Goal: Task Accomplishment & Management: Complete application form

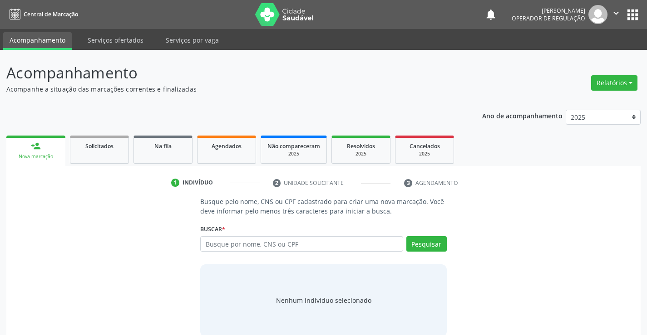
click at [239, 247] on input "text" at bounding box center [301, 243] width 202 height 15
type input "706807738134123"
click at [425, 248] on button "Pesquisar" at bounding box center [426, 243] width 40 height 15
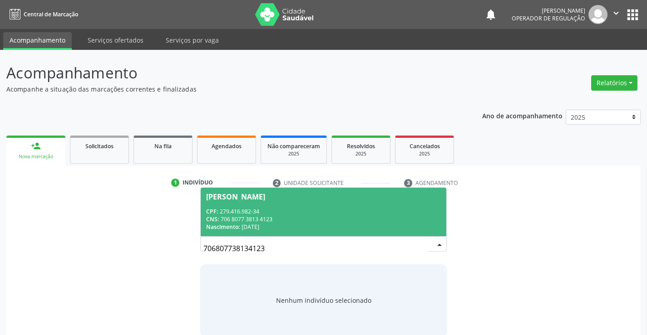
click at [260, 208] on div "CPF: 279.416.982-34" at bounding box center [323, 212] width 234 height 8
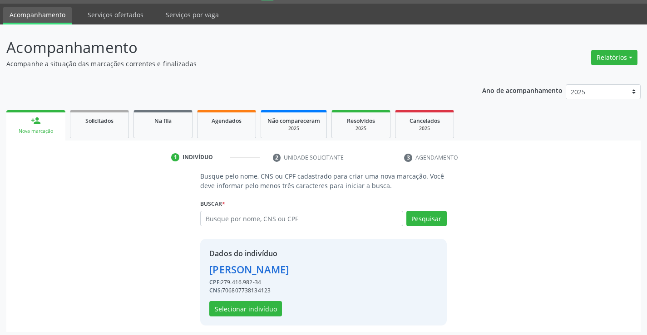
scroll to position [29, 0]
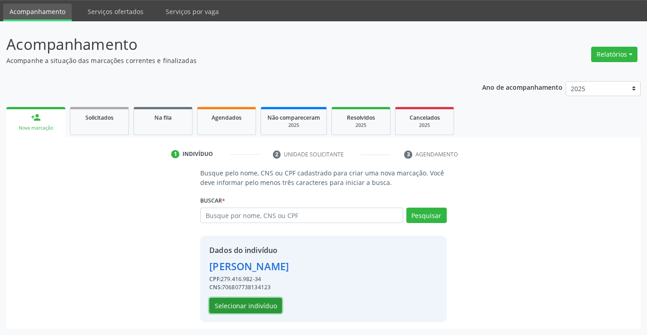
click at [248, 307] on button "Selecionar indivíduo" at bounding box center [245, 305] width 73 height 15
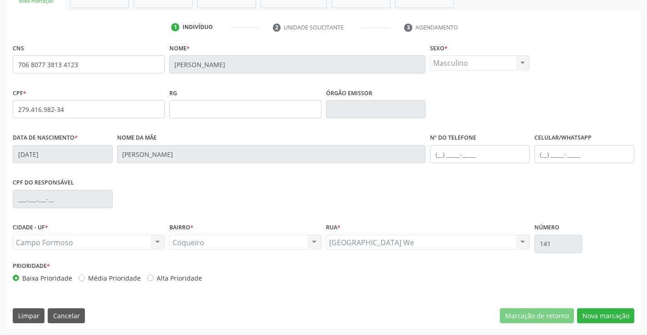
scroll to position [157, 0]
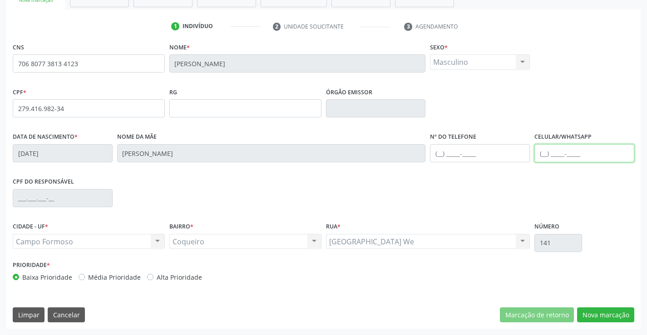
click at [544, 154] on input "text" at bounding box center [584, 153] width 100 height 18
type input "[PHONE_NUMBER]"
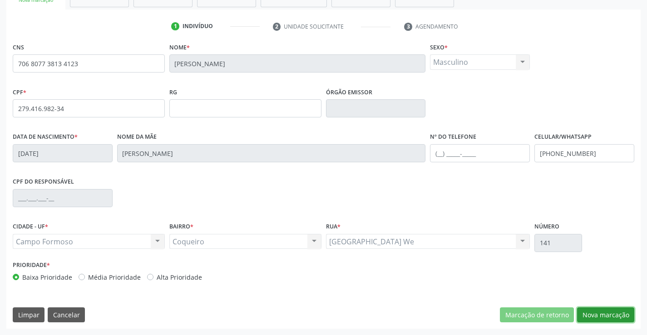
click at [593, 312] on button "Nova marcação" at bounding box center [605, 315] width 57 height 15
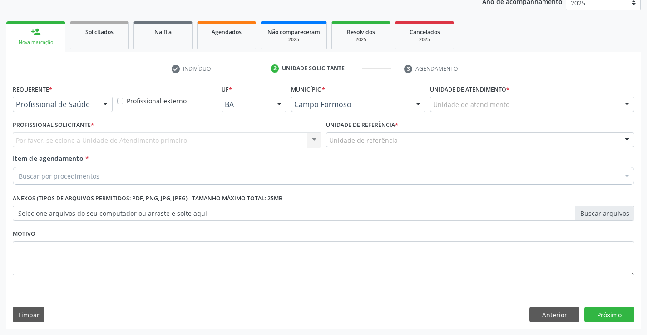
click at [103, 104] on div at bounding box center [105, 104] width 14 height 15
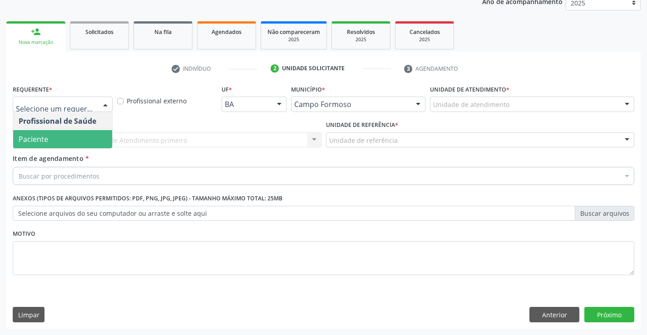
click at [67, 140] on span "Paciente" at bounding box center [62, 139] width 99 height 18
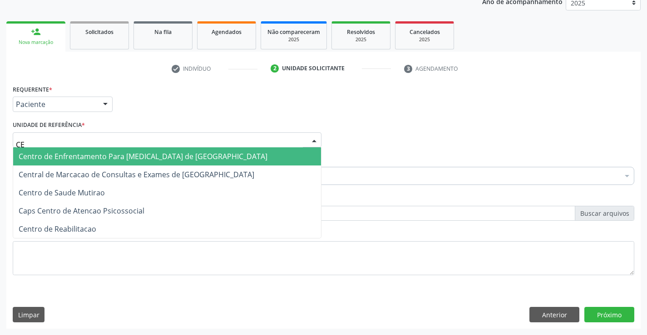
type input "CEN"
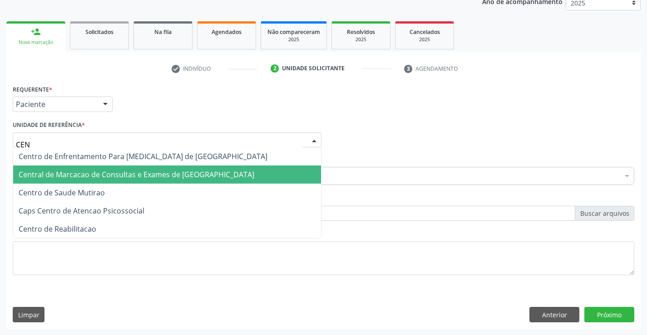
click at [82, 174] on span "Central de Marcacao de Consultas e Exames de [GEOGRAPHIC_DATA]" at bounding box center [136, 175] width 235 height 10
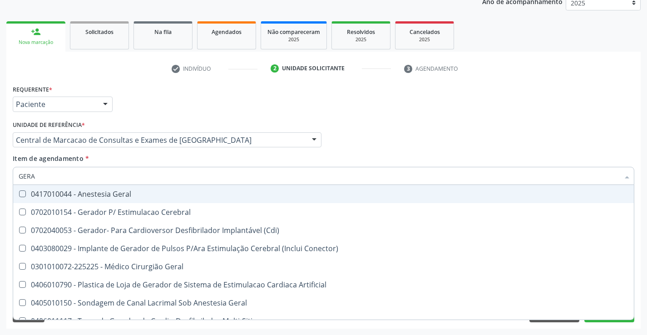
type input "GERAL"
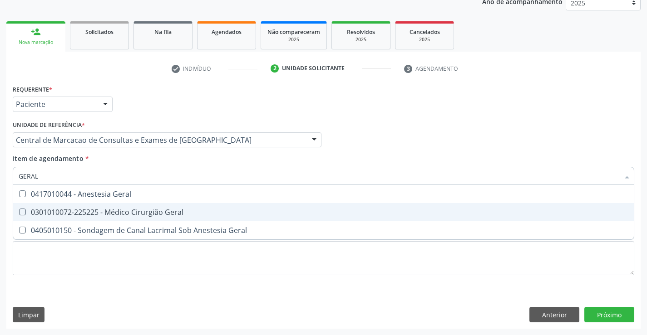
click at [97, 212] on div "0301010072-225225 - Médico Cirurgião Geral" at bounding box center [323, 212] width 609 height 7
checkbox Geral "true"
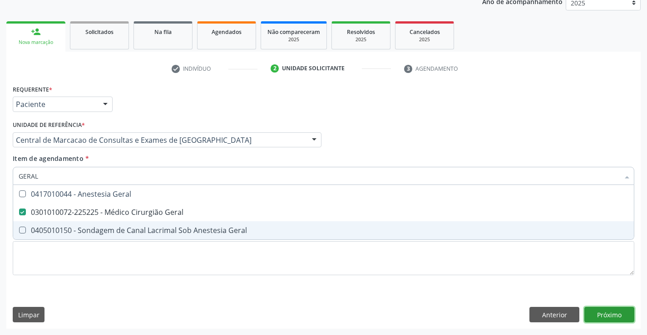
click at [608, 318] on div "Requerente * Paciente Profissional de Saúde Paciente Nenhum resultado encontrad…" at bounding box center [323, 206] width 634 height 246
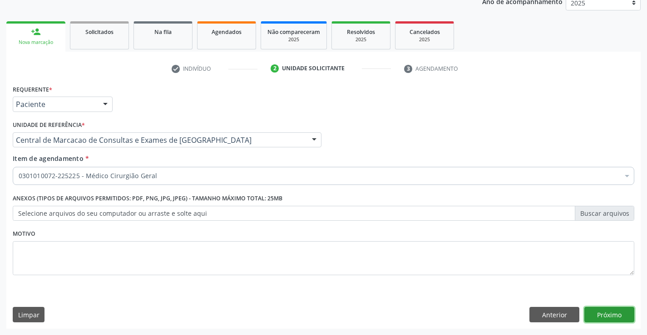
click at [613, 313] on button "Próximo" at bounding box center [609, 314] width 50 height 15
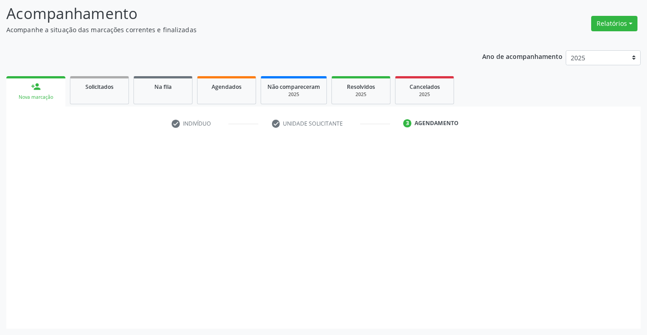
scroll to position [59, 0]
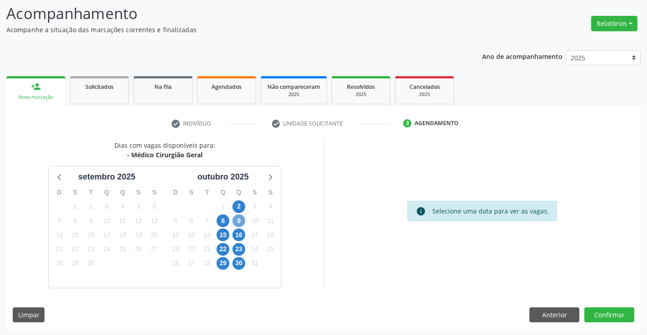
click at [237, 220] on span "9" at bounding box center [238, 221] width 13 height 13
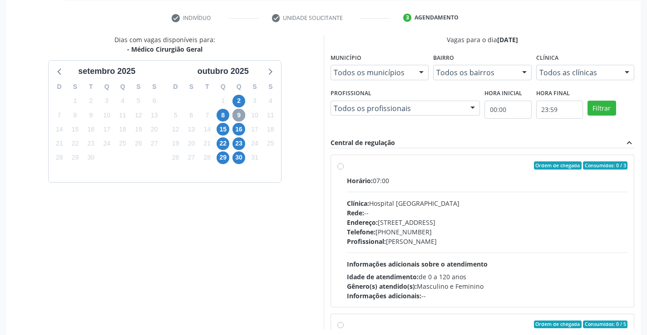
scroll to position [169, 0]
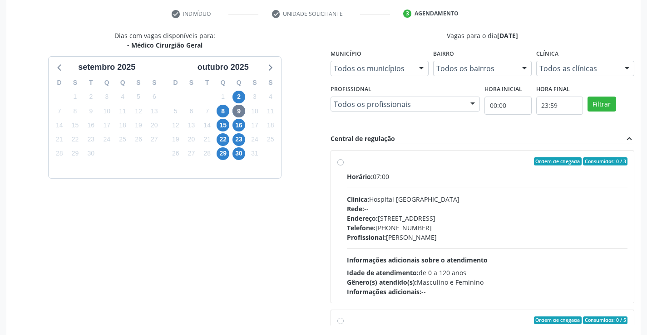
click at [347, 162] on label "Ordem de chegada Consumidos: 0 / 3 Horário: 07:00 Clínica: Hospital [GEOGRAPHIC…" at bounding box center [487, 226] width 281 height 139
click at [339, 162] on input "Ordem de chegada Consumidos: 0 / 3 Horário: 07:00 Clínica: Hospital [GEOGRAPHIC…" at bounding box center [340, 161] width 6 height 8
radio input "true"
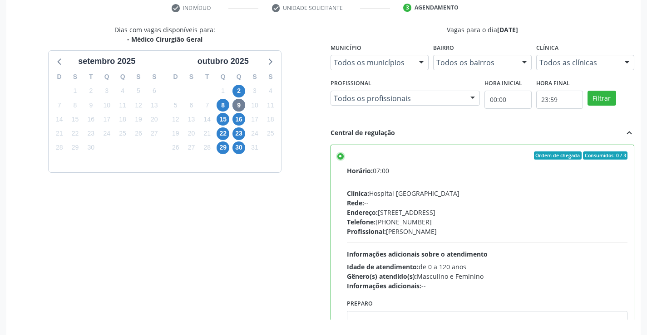
scroll to position [207, 0]
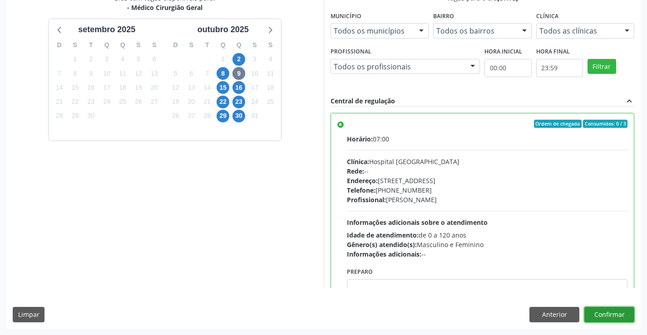
click at [606, 310] on button "Confirmar" at bounding box center [609, 314] width 50 height 15
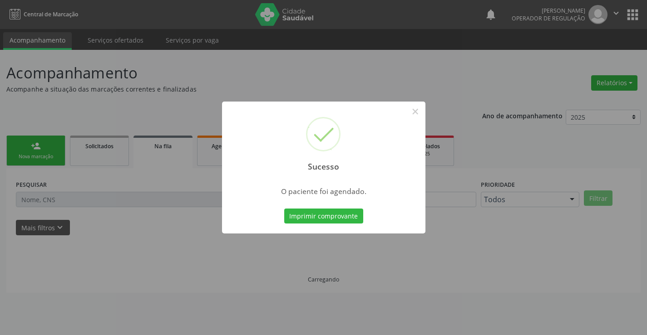
scroll to position [0, 0]
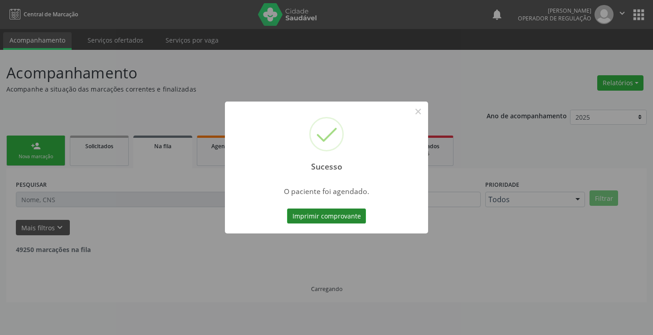
click at [333, 215] on button "Imprimir comprovante" at bounding box center [326, 216] width 79 height 15
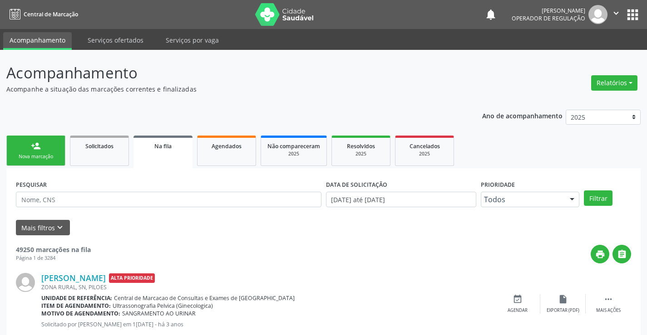
click at [44, 155] on div "Nova marcação" at bounding box center [35, 156] width 45 height 7
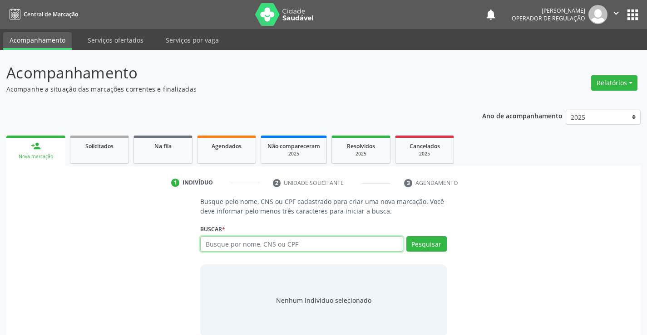
click at [214, 246] on input "text" at bounding box center [301, 243] width 202 height 15
type input "704202753626281"
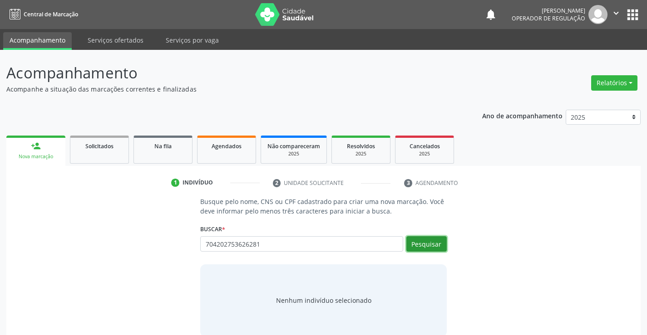
click at [422, 243] on button "Pesquisar" at bounding box center [426, 243] width 40 height 15
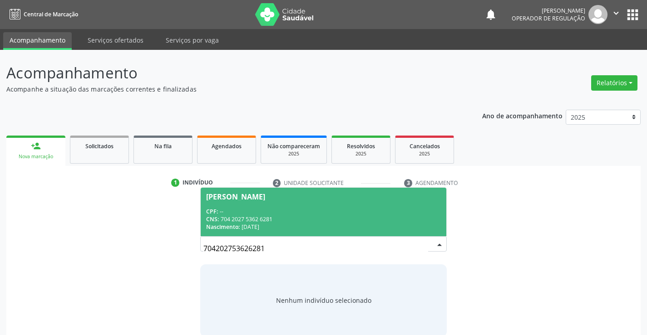
scroll to position [15, 0]
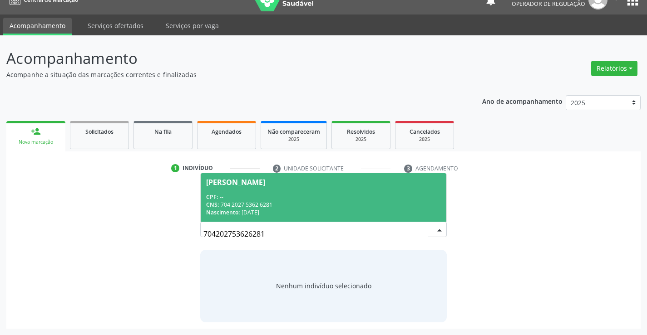
click at [284, 205] on div "CNS: 704 2027 5362 6281" at bounding box center [323, 205] width 234 height 8
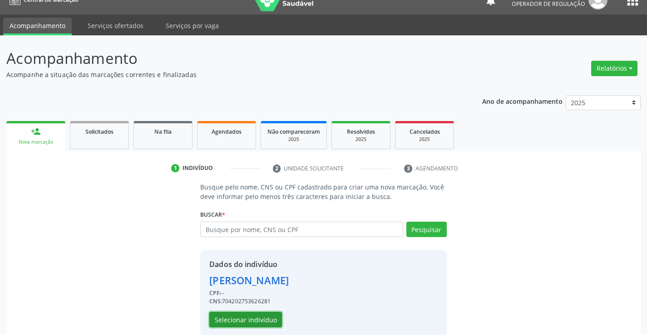
click at [250, 317] on button "Selecionar indivíduo" at bounding box center [245, 319] width 73 height 15
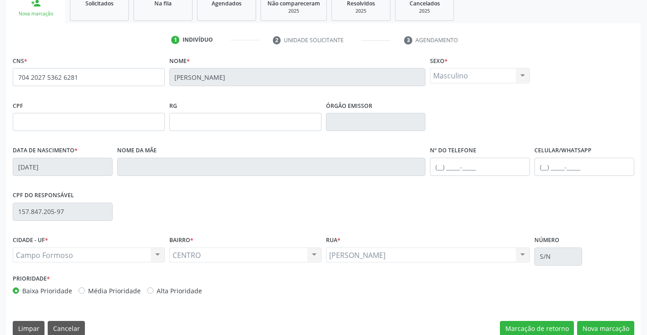
scroll to position [141, 0]
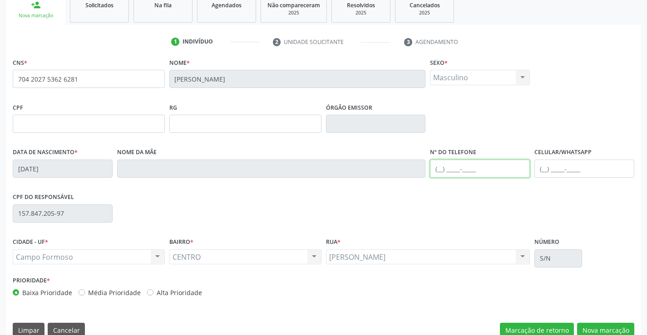
click at [438, 167] on input "text" at bounding box center [480, 169] width 100 height 18
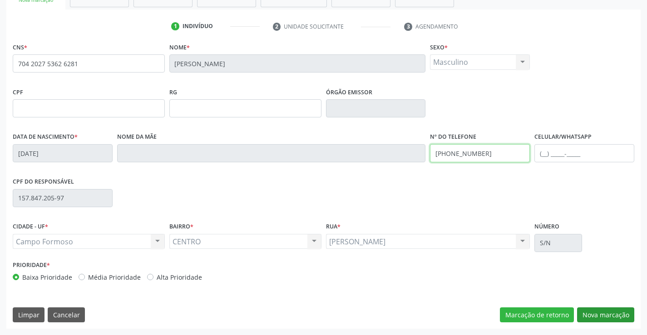
type input "[PHONE_NUMBER]"
click at [596, 314] on button "Nova marcação" at bounding box center [605, 315] width 57 height 15
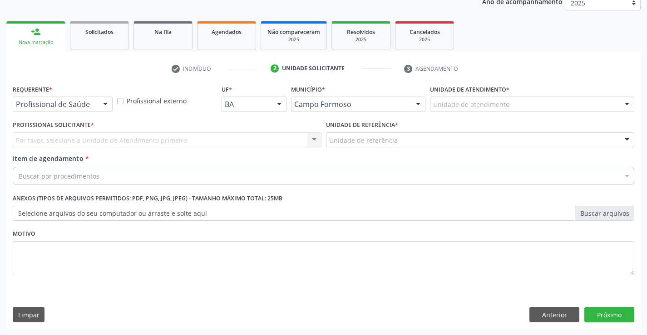
click at [105, 103] on div at bounding box center [105, 104] width 14 height 15
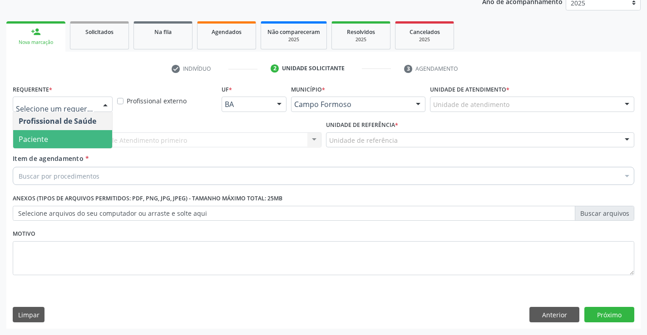
click at [55, 141] on span "Paciente" at bounding box center [62, 139] width 99 height 18
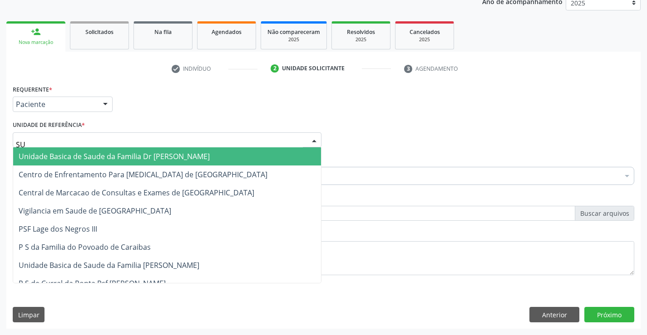
type input "SUD"
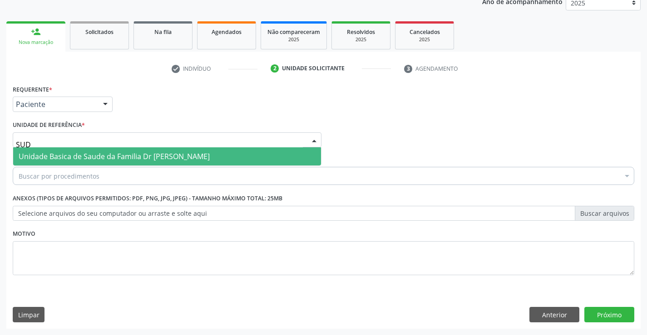
click at [63, 157] on span "Unidade Basica de Saude da Familia Dr [PERSON_NAME]" at bounding box center [114, 157] width 191 height 10
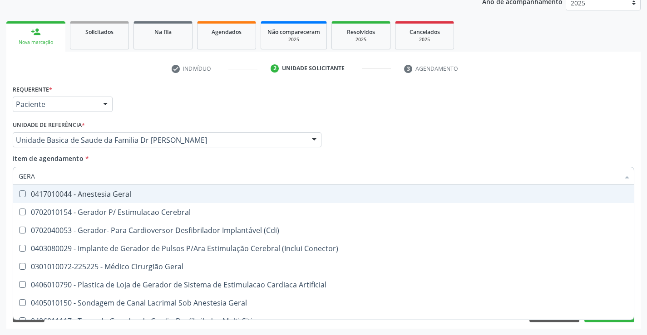
type input "GERAL"
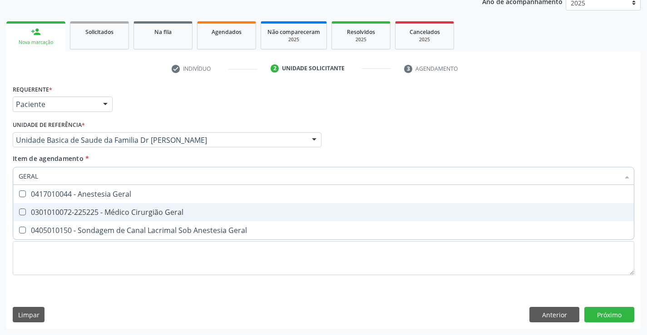
click at [126, 214] on div "0301010072-225225 - Médico Cirurgião Geral" at bounding box center [323, 212] width 609 height 7
checkbox Geral "true"
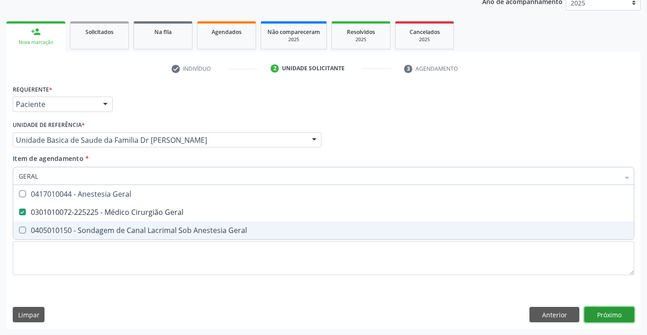
click at [595, 312] on div "Requerente * Paciente Profissional de Saúde Paciente Nenhum resultado encontrad…" at bounding box center [323, 206] width 634 height 246
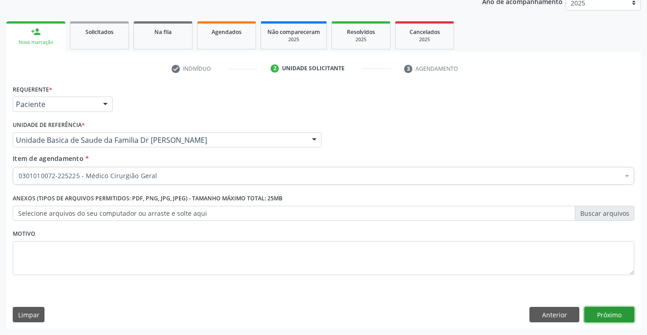
click at [610, 316] on button "Próximo" at bounding box center [609, 314] width 50 height 15
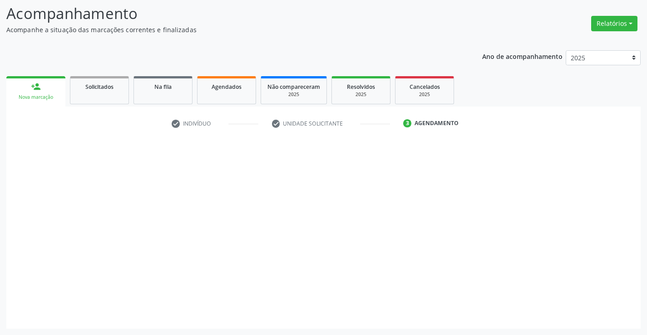
scroll to position [59, 0]
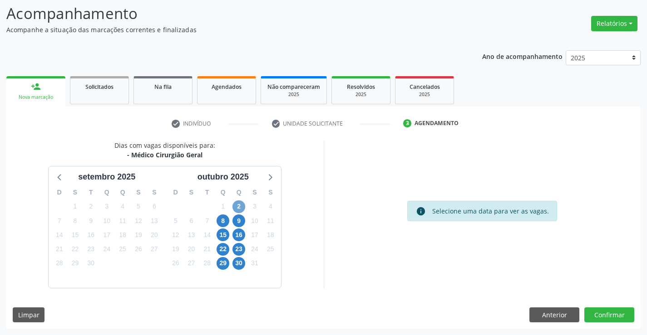
click at [237, 203] on span "2" at bounding box center [238, 207] width 13 height 13
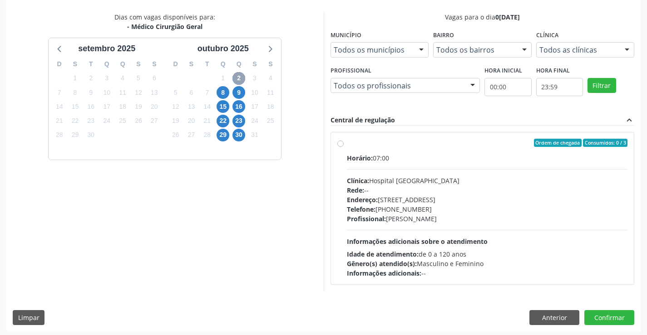
scroll to position [191, 0]
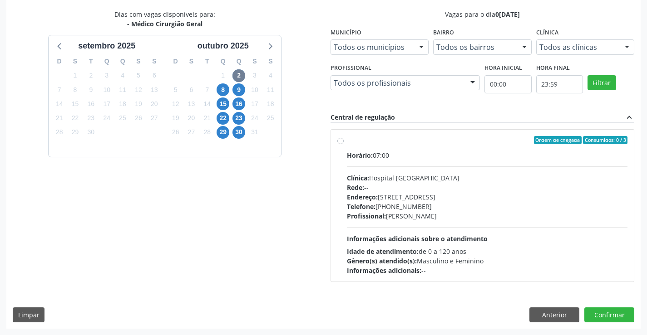
click at [347, 139] on label "Ordem de chegada Consumidos: 0 / 3 Horário: 07:00 Clínica: Hospital [GEOGRAPHIC…" at bounding box center [487, 205] width 281 height 139
click at [340, 139] on input "Ordem de chegada Consumidos: 0 / 3 Horário: 07:00 Clínica: Hospital [GEOGRAPHIC…" at bounding box center [340, 140] width 6 height 8
radio input "true"
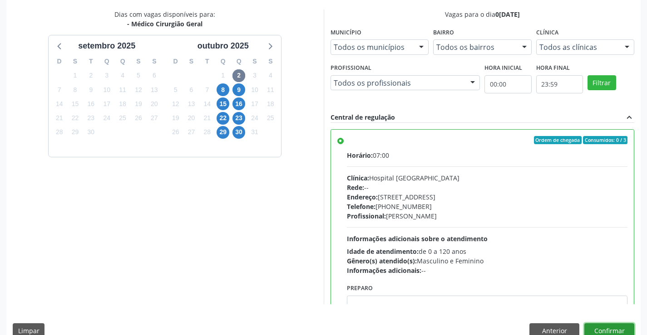
click at [610, 326] on button "Confirmar" at bounding box center [609, 331] width 50 height 15
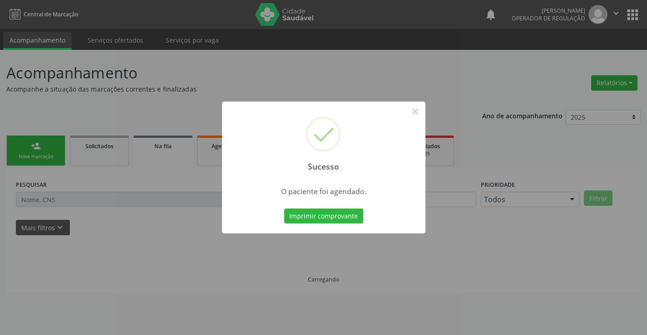
scroll to position [0, 0]
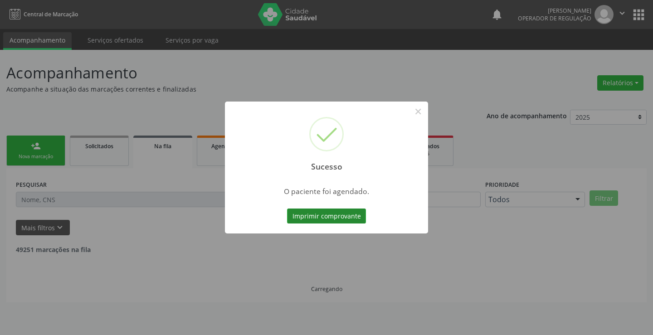
click at [349, 213] on button "Imprimir comprovante" at bounding box center [326, 216] width 79 height 15
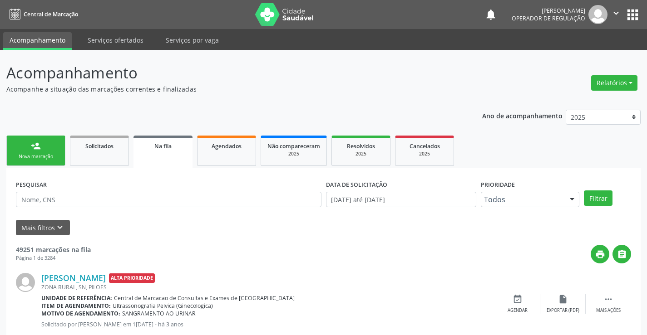
click at [41, 155] on div "Nova marcação" at bounding box center [35, 156] width 45 height 7
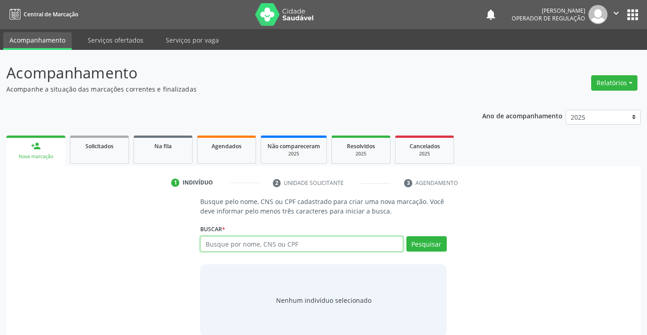
click at [225, 248] on input "text" at bounding box center [301, 243] width 202 height 15
type input "702902533436278"
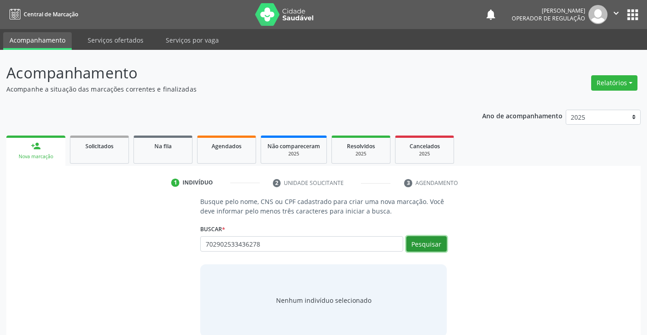
click at [422, 245] on button "Pesquisar" at bounding box center [426, 243] width 40 height 15
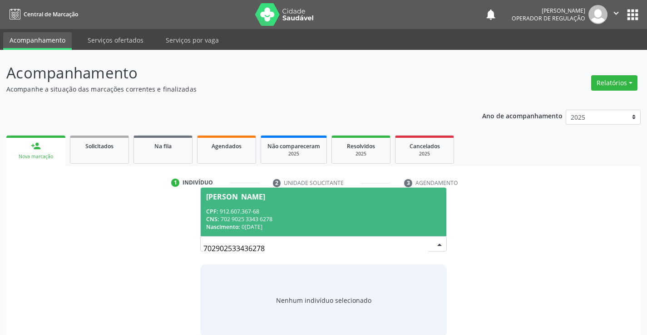
click at [258, 201] on span "[PERSON_NAME] CPF: 912.607.367-68 CNS: 702 9025 3343 6278 Nascimento: [DATE]" at bounding box center [323, 212] width 245 height 49
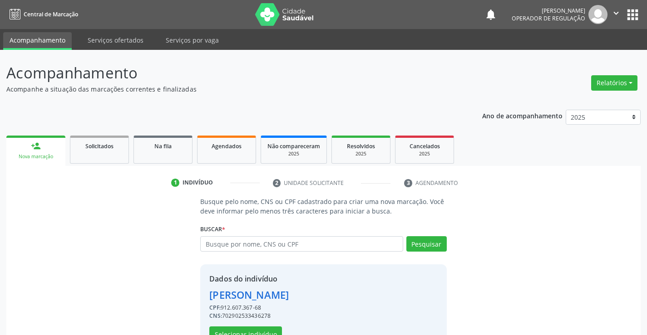
scroll to position [29, 0]
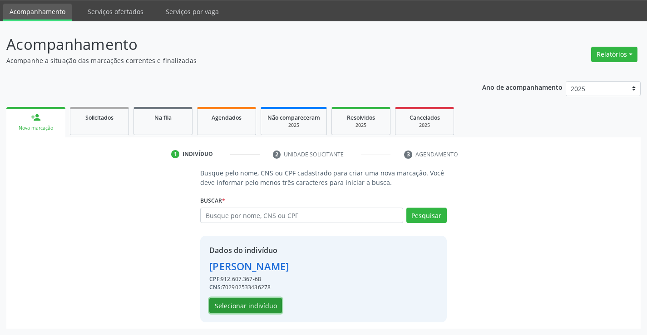
click at [240, 302] on button "Selecionar indivíduo" at bounding box center [245, 305] width 73 height 15
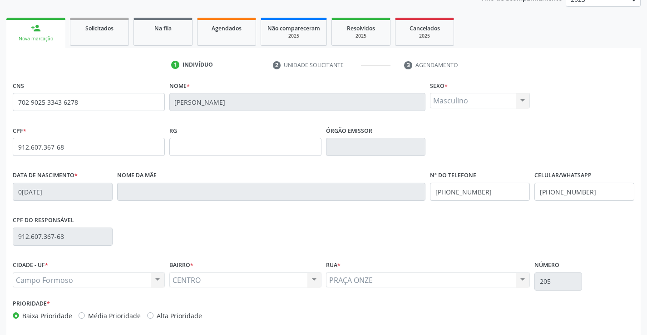
scroll to position [157, 0]
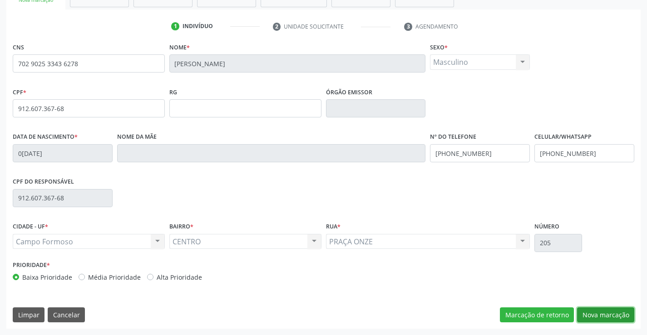
click at [599, 314] on button "Nova marcação" at bounding box center [605, 315] width 57 height 15
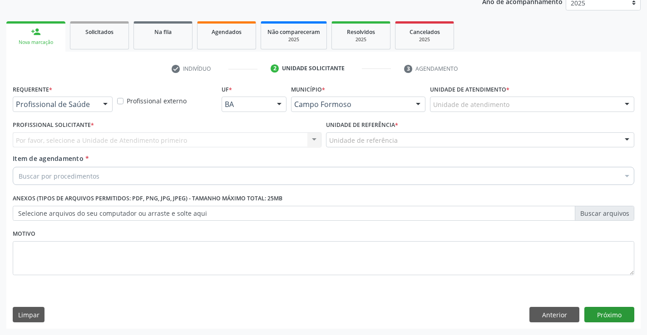
scroll to position [114, 0]
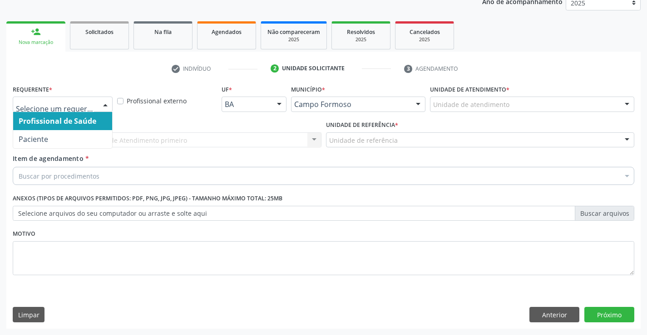
click at [104, 103] on div at bounding box center [105, 104] width 14 height 15
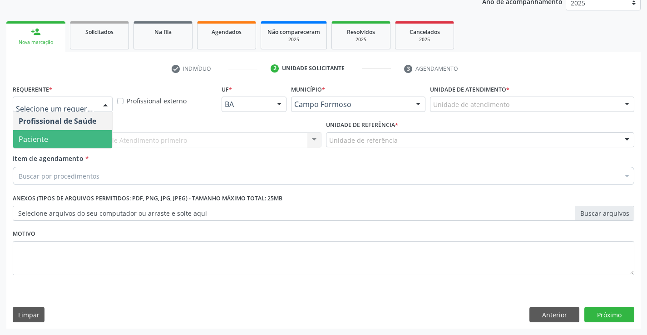
click at [39, 141] on span "Paciente" at bounding box center [33, 139] width 29 height 10
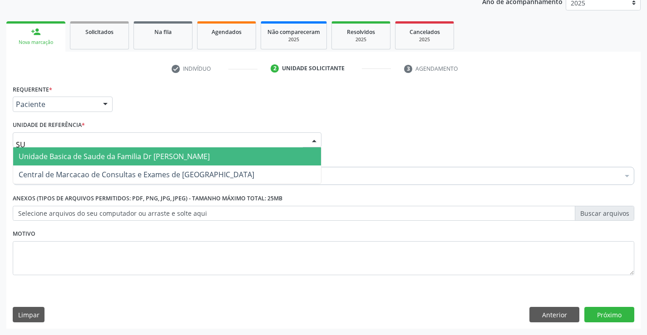
type input "SUD"
click at [49, 155] on span "Unidade Basica de Saude da Familia Dr [PERSON_NAME]" at bounding box center [114, 157] width 191 height 10
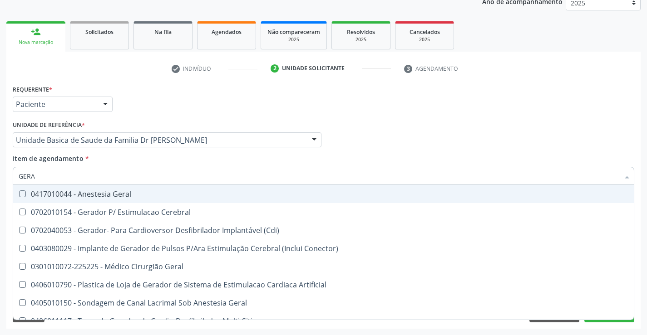
type input "GERAL"
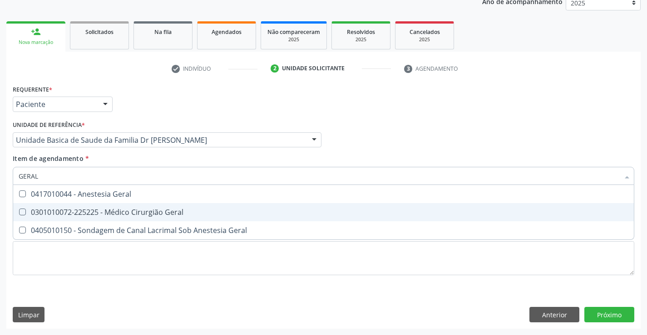
drag, startPoint x: 103, startPoint y: 213, endPoint x: 103, endPoint y: 219, distance: 6.4
click at [103, 213] on div "0301010072-225225 - Médico Cirurgião Geral" at bounding box center [323, 212] width 609 height 7
checkbox Geral "true"
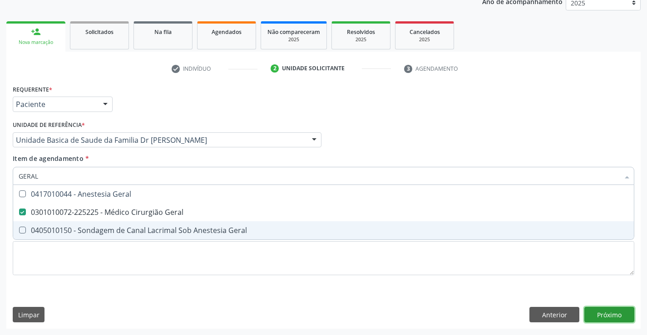
click at [613, 314] on div "Requerente * Paciente Profissional de Saúde Paciente Nenhum resultado encontrad…" at bounding box center [323, 206] width 634 height 246
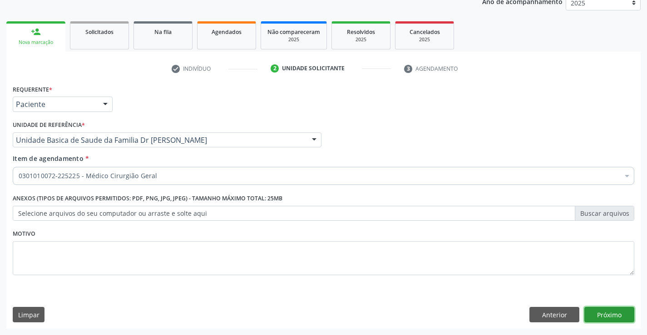
click at [609, 311] on button "Próximo" at bounding box center [609, 314] width 50 height 15
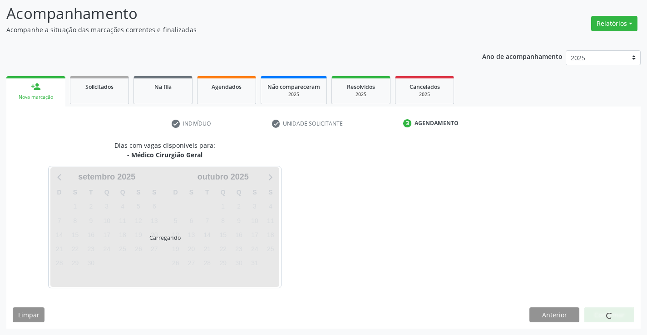
scroll to position [59, 0]
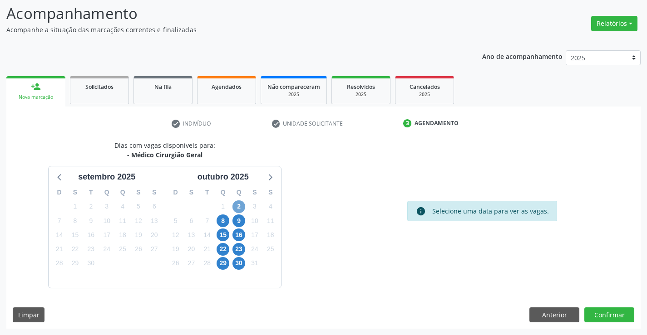
click at [238, 208] on span "2" at bounding box center [238, 207] width 13 height 13
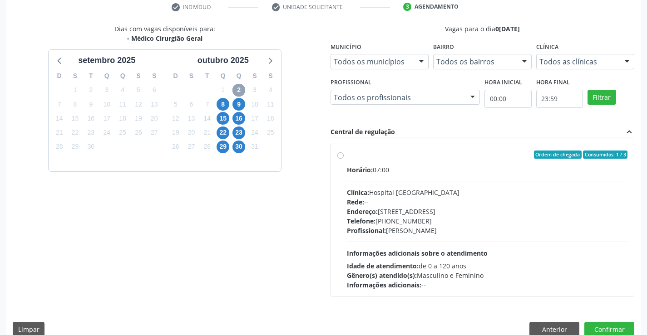
scroll to position [181, 0]
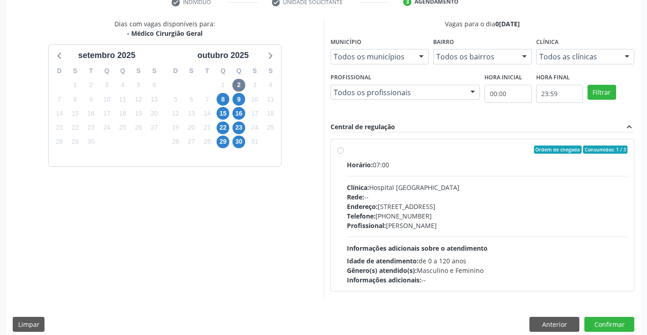
click at [347, 149] on label "Ordem de chegada Consumidos: 1 / 3 Horário: 07:00 Clínica: Hospital [GEOGRAPHIC…" at bounding box center [487, 215] width 281 height 139
click at [341, 149] on input "Ordem de chegada Consumidos: 1 / 3 Horário: 07:00 Clínica: Hospital [GEOGRAPHIC…" at bounding box center [340, 150] width 6 height 8
radio input "true"
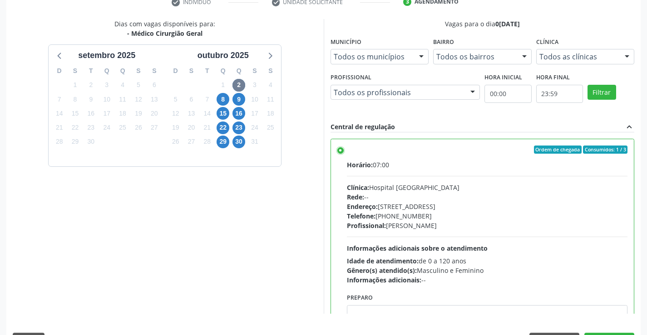
scroll to position [207, 0]
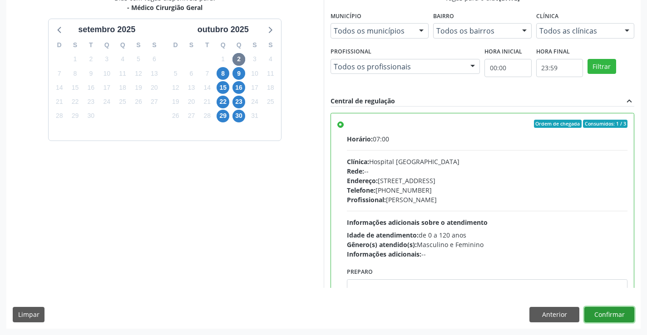
click at [607, 314] on button "Confirmar" at bounding box center [609, 314] width 50 height 15
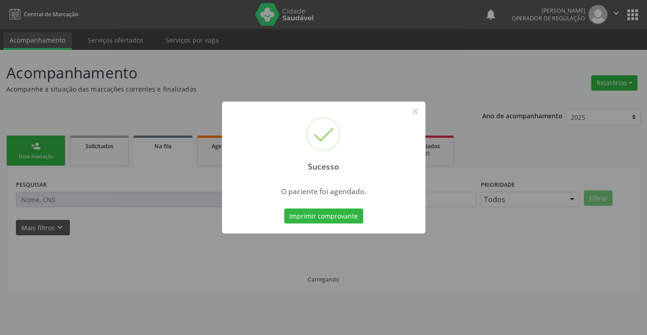
scroll to position [0, 0]
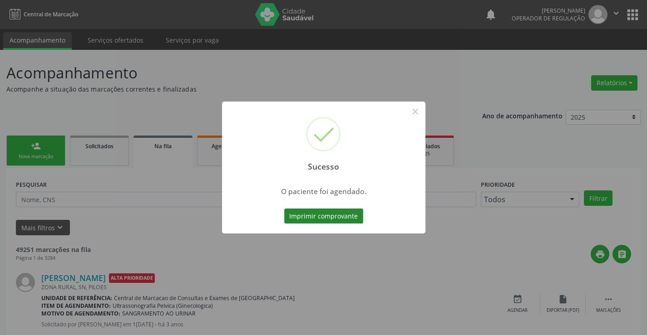
click at [320, 217] on button "Imprimir comprovante" at bounding box center [323, 216] width 79 height 15
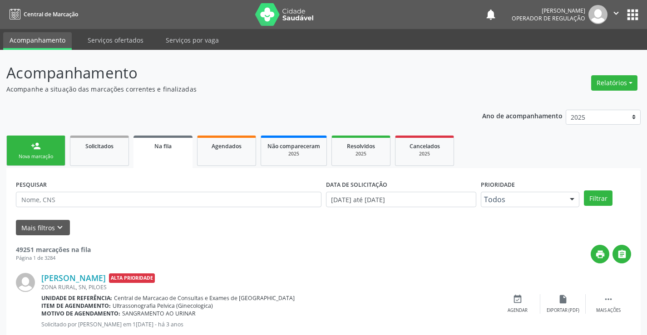
click at [37, 150] on div "person_add" at bounding box center [36, 146] width 10 height 10
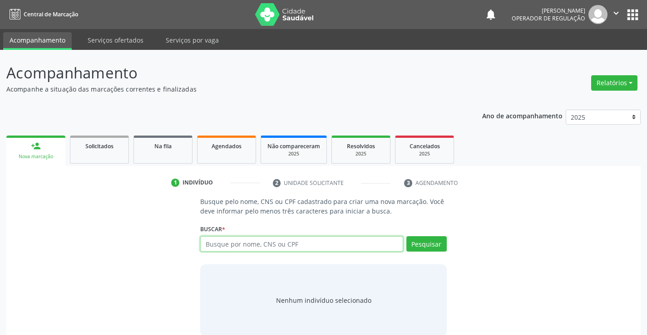
click at [227, 244] on input "text" at bounding box center [301, 243] width 202 height 15
type input "700205990937728"
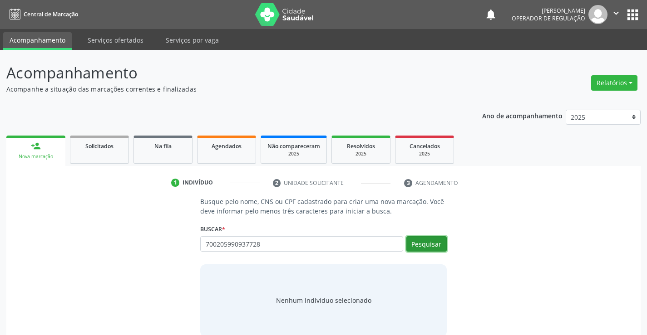
click at [425, 245] on button "Pesquisar" at bounding box center [426, 243] width 40 height 15
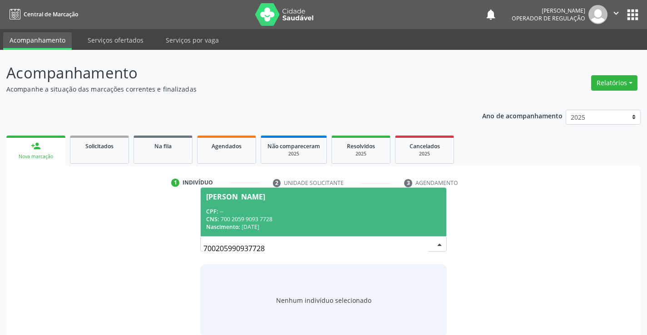
click at [276, 210] on div "CPF: --" at bounding box center [323, 212] width 234 height 8
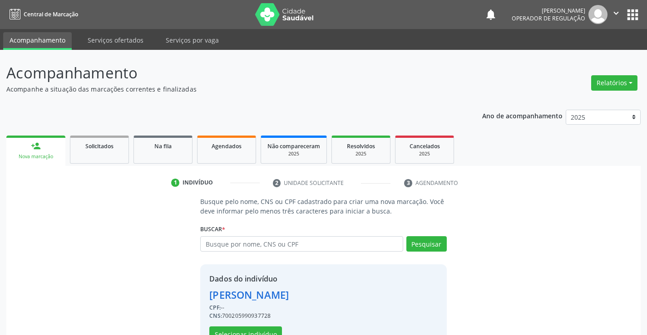
scroll to position [29, 0]
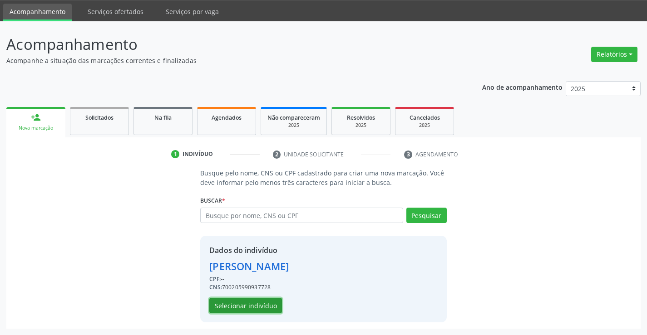
click at [248, 308] on button "Selecionar indivíduo" at bounding box center [245, 305] width 73 height 15
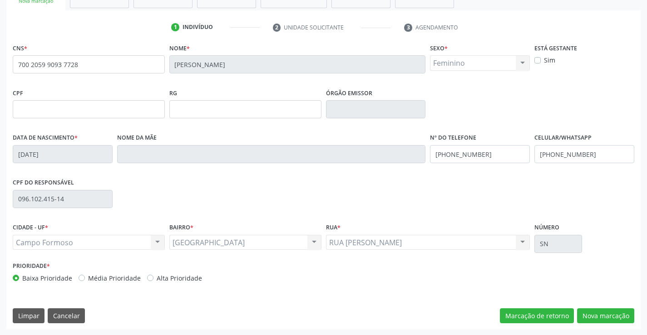
scroll to position [157, 0]
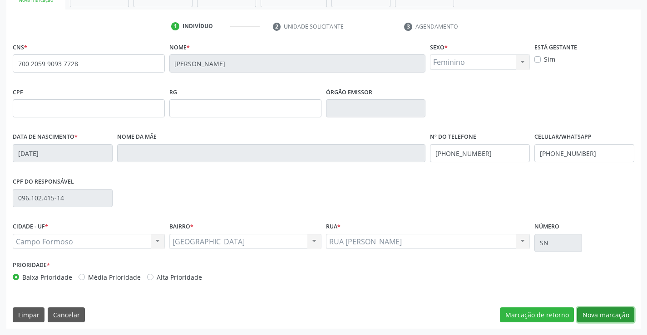
click at [604, 310] on button "Nova marcação" at bounding box center [605, 315] width 57 height 15
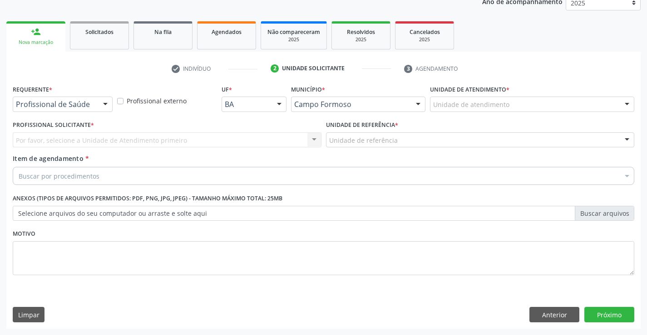
scroll to position [114, 0]
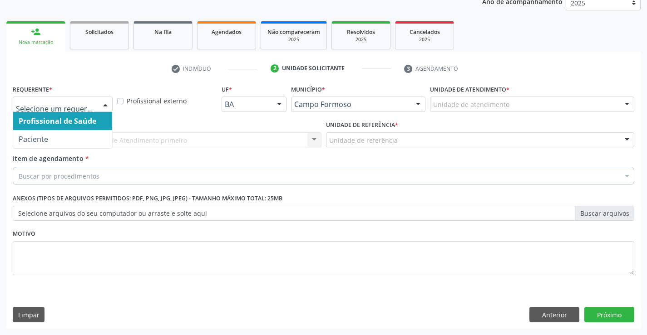
click at [108, 103] on div at bounding box center [105, 104] width 14 height 15
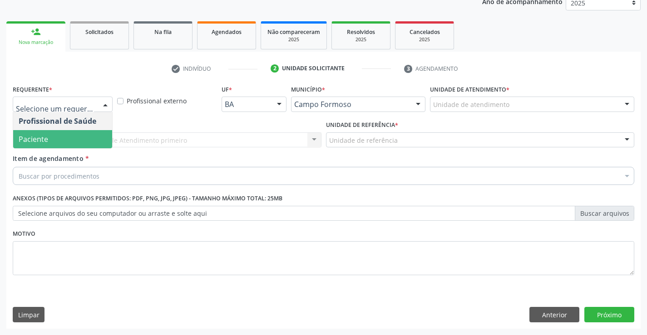
click at [54, 137] on span "Paciente" at bounding box center [62, 139] width 99 height 18
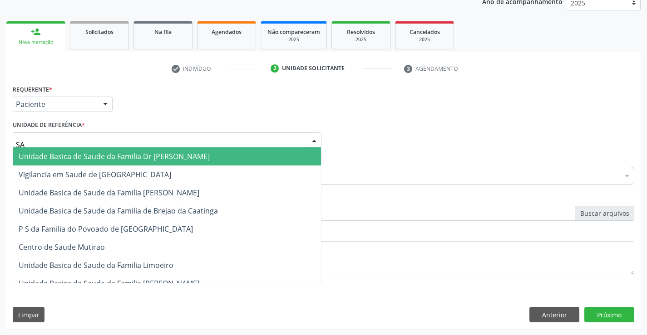
type input "SAO"
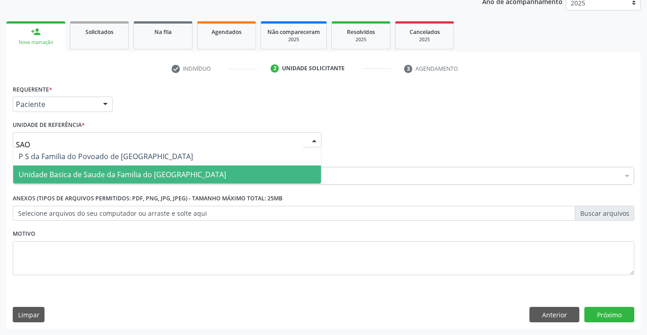
click at [67, 174] on span "Unidade Basica de Saude da Familia do [GEOGRAPHIC_DATA]" at bounding box center [122, 175] width 207 height 10
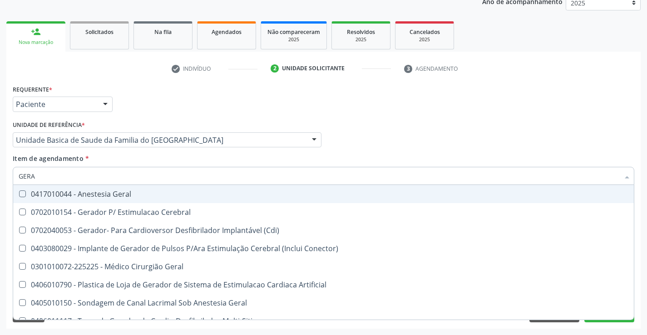
type input "GERAL"
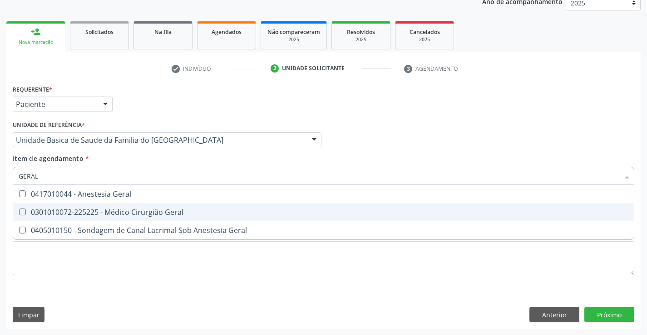
click at [129, 209] on div "0301010072-225225 - Médico Cirurgião Geral" at bounding box center [323, 212] width 609 height 7
checkbox Geral "true"
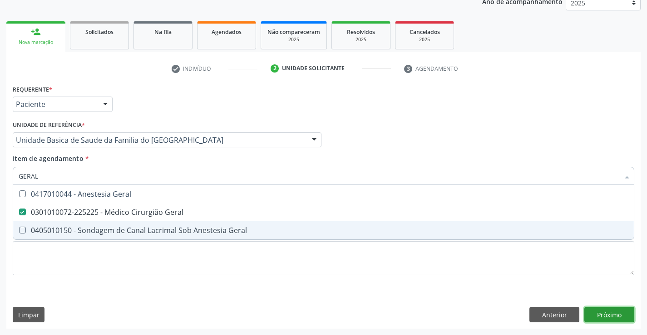
click at [599, 314] on div "Requerente * Paciente Profissional de Saúde Paciente Nenhum resultado encontrad…" at bounding box center [323, 206] width 634 height 246
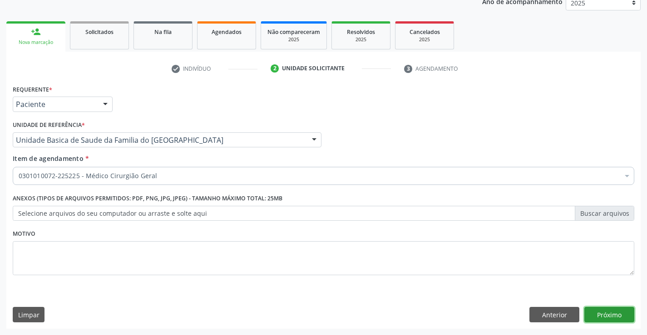
click at [610, 314] on button "Próximo" at bounding box center [609, 314] width 50 height 15
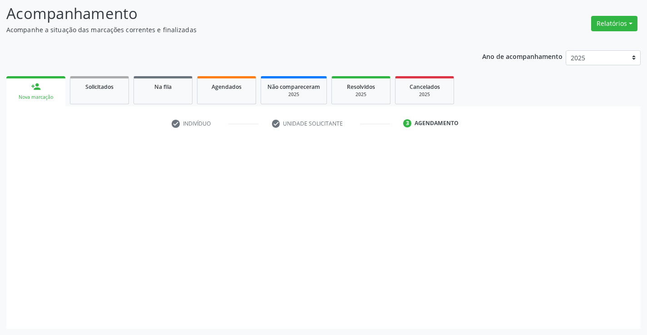
scroll to position [59, 0]
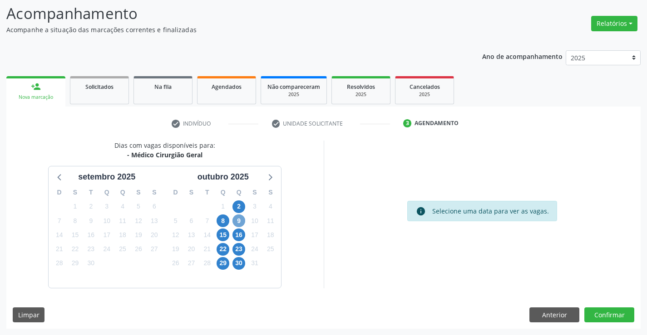
click at [238, 219] on span "9" at bounding box center [238, 221] width 13 height 13
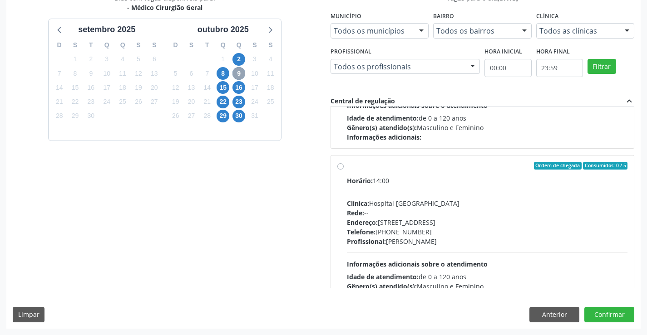
scroll to position [114, 0]
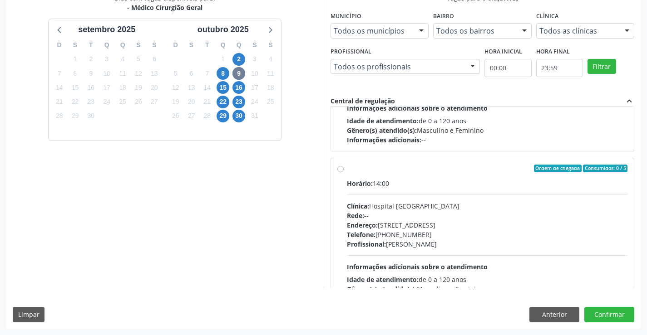
click at [347, 169] on label "Ordem de chegada Consumidos: 0 / 5 Horário: 14:00 Clínica: Hospital [GEOGRAPHIC…" at bounding box center [487, 234] width 281 height 139
click at [338, 169] on input "Ordem de chegada Consumidos: 0 / 5 Horário: 14:00 Clínica: Hospital [GEOGRAPHIC…" at bounding box center [340, 169] width 6 height 8
radio input "true"
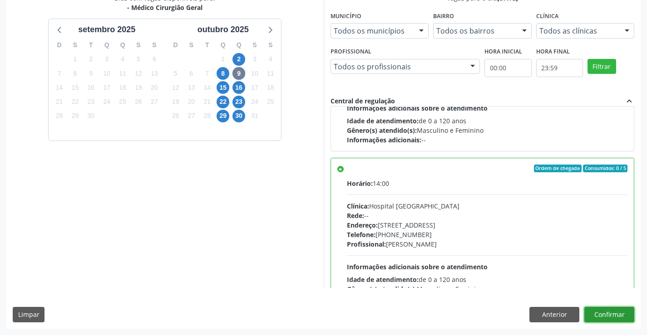
click at [607, 313] on button "Confirmar" at bounding box center [609, 314] width 50 height 15
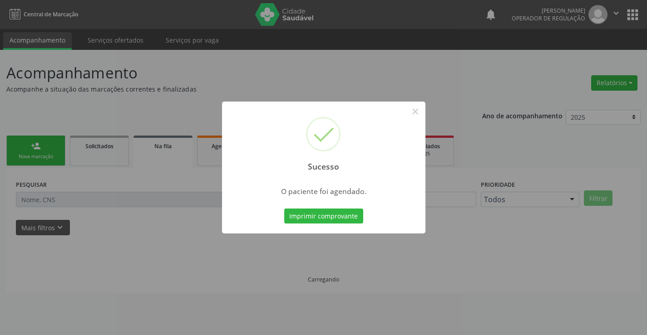
scroll to position [0, 0]
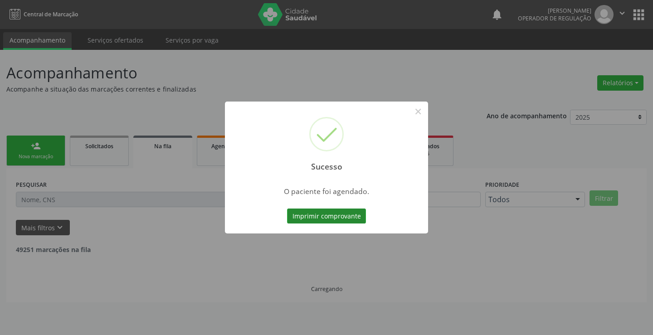
click at [343, 217] on button "Imprimir comprovante" at bounding box center [326, 216] width 79 height 15
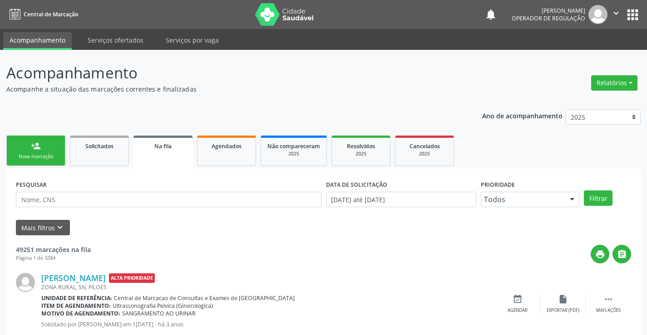
click at [44, 152] on link "person_add Nova marcação" at bounding box center [35, 151] width 59 height 30
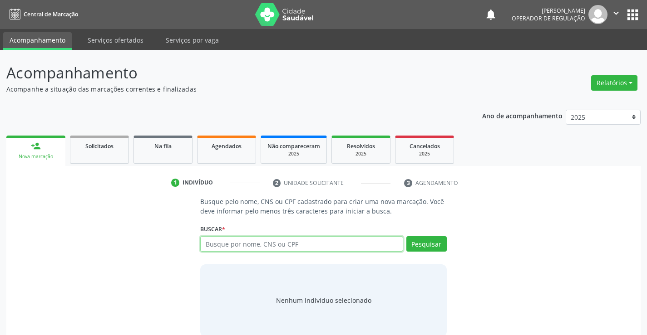
drag, startPoint x: 213, startPoint y: 247, endPoint x: 222, endPoint y: 244, distance: 9.5
click at [220, 245] on input "text" at bounding box center [301, 243] width 202 height 15
type input "700802450579483"
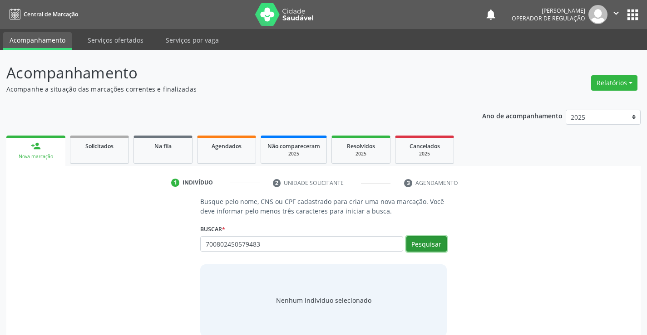
click at [415, 244] on button "Pesquisar" at bounding box center [426, 243] width 40 height 15
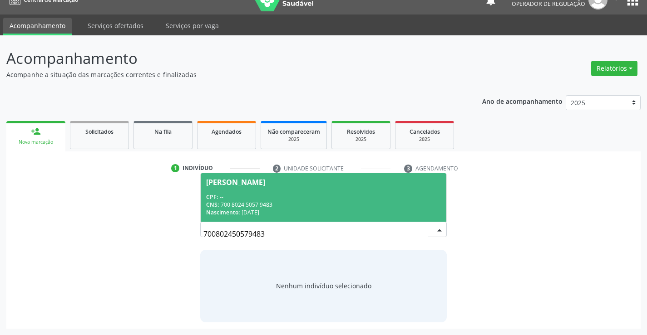
click at [262, 197] on div "CPF: --" at bounding box center [323, 197] width 234 height 8
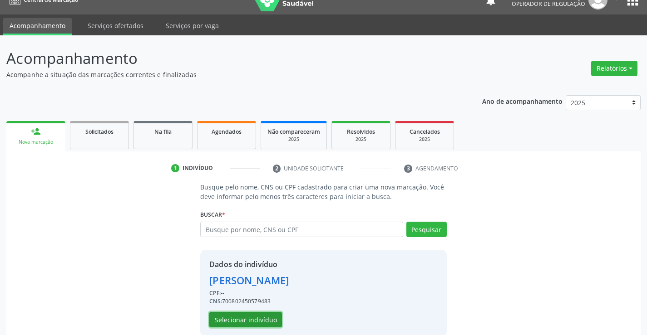
click at [239, 317] on button "Selecionar indivíduo" at bounding box center [245, 319] width 73 height 15
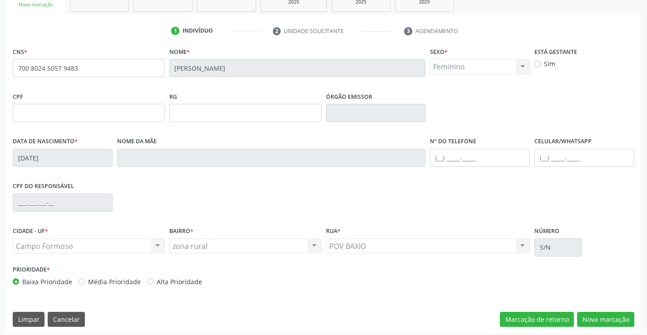
scroll to position [157, 0]
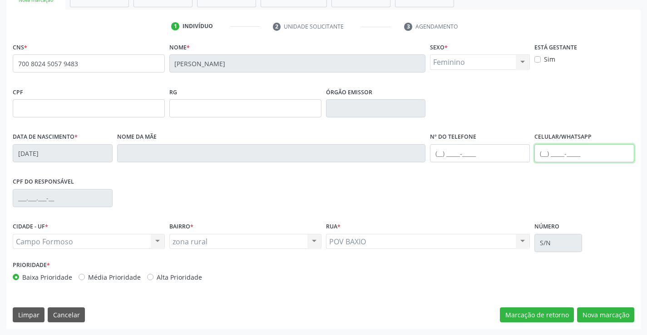
click at [544, 151] on input "text" at bounding box center [584, 153] width 100 height 18
type input "[PHONE_NUMBER]"
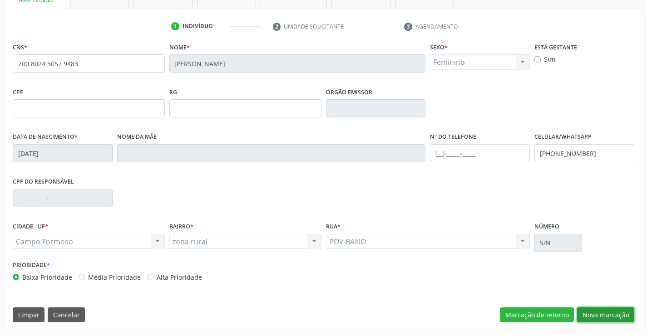
click at [590, 314] on button "Nova marcação" at bounding box center [605, 315] width 57 height 15
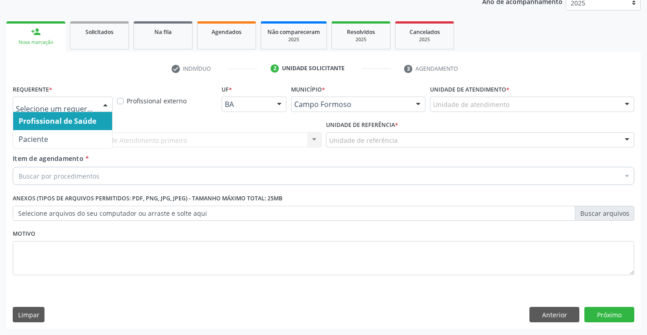
click at [104, 103] on div at bounding box center [105, 104] width 14 height 15
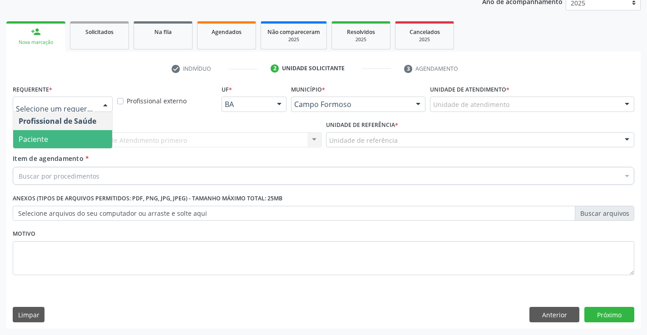
click at [57, 142] on span "Paciente" at bounding box center [62, 139] width 99 height 18
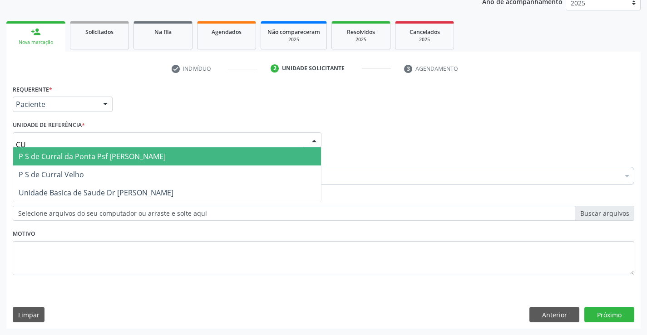
type input "CUR"
click at [70, 153] on span "P S de Curral da Ponta Psf [PERSON_NAME]" at bounding box center [92, 157] width 147 height 10
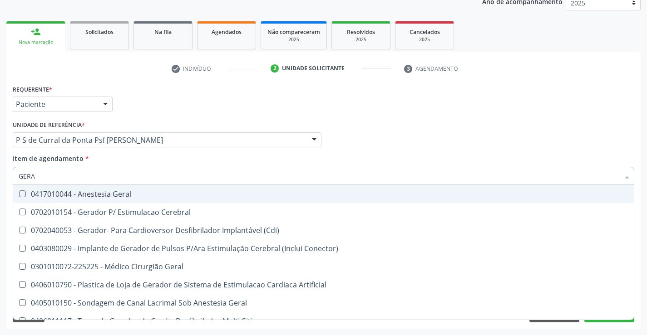
type input "GERAL"
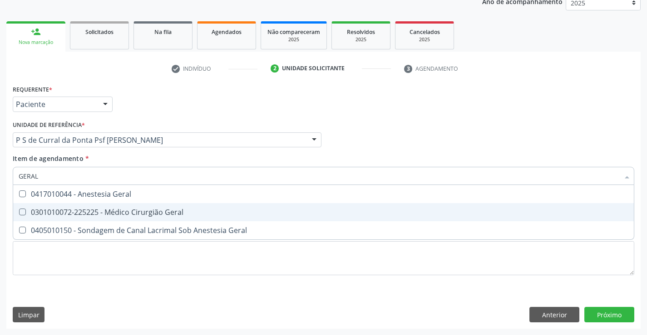
click at [106, 212] on div "0301010072-225225 - Médico Cirurgião Geral" at bounding box center [323, 212] width 609 height 7
checkbox Geral "true"
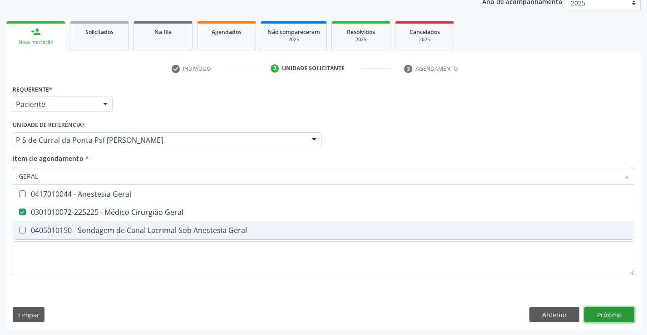
click at [610, 315] on div "Requerente * Paciente Profissional de Saúde Paciente Nenhum resultado encontrad…" at bounding box center [323, 206] width 634 height 246
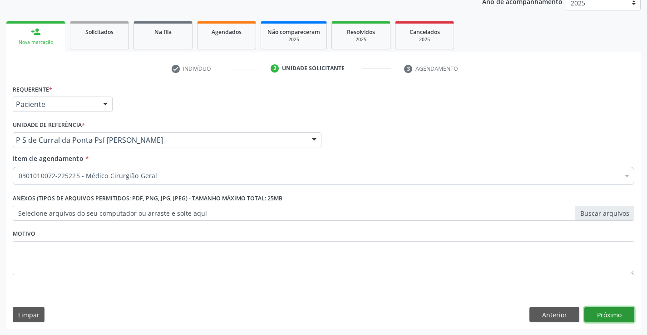
click at [619, 314] on button "Próximo" at bounding box center [609, 314] width 50 height 15
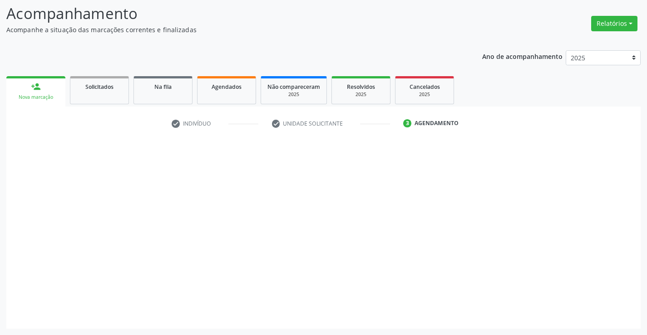
scroll to position [59, 0]
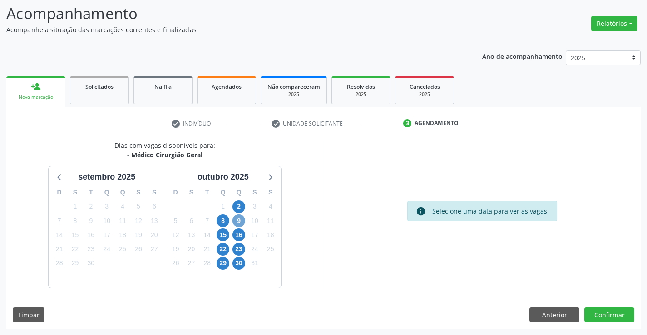
click at [237, 219] on span "9" at bounding box center [238, 221] width 13 height 13
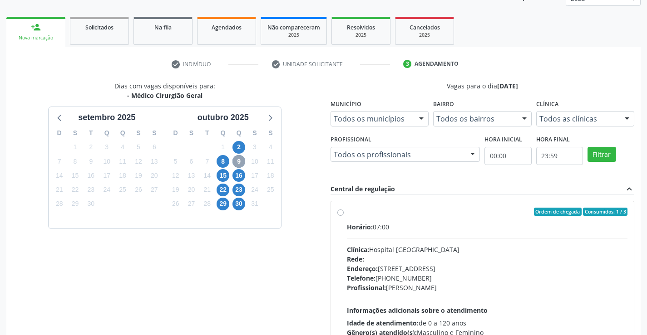
scroll to position [207, 0]
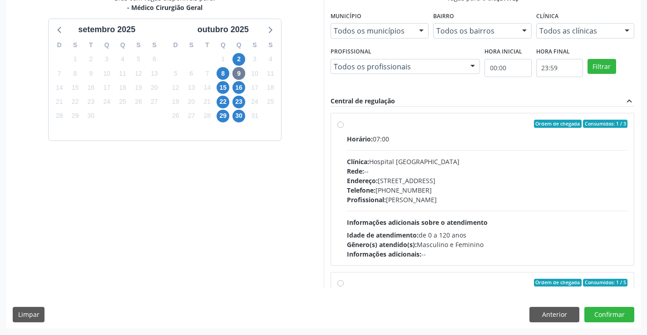
click at [347, 124] on label "Ordem de chegada Consumidos: 1 / 3 Horário: 07:00 Clínica: Hospital [GEOGRAPHIC…" at bounding box center [487, 189] width 281 height 139
click at [340, 124] on input "Ordem de chegada Consumidos: 1 / 3 Horário: 07:00 Clínica: Hospital [GEOGRAPHIC…" at bounding box center [340, 124] width 6 height 8
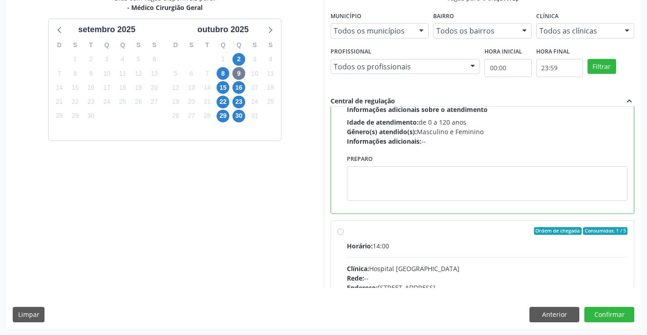
scroll to position [114, 0]
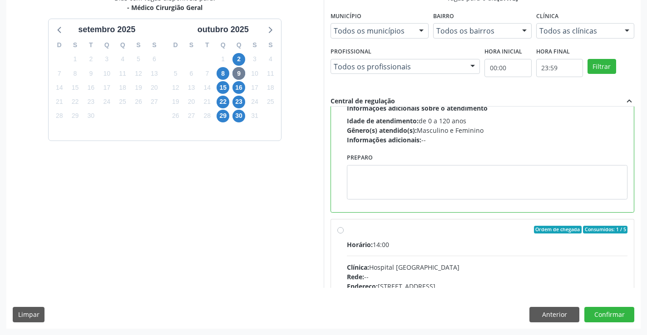
click at [347, 231] on label "Ordem de chegada Consumidos: 1 / 5 Horário: 14:00 Clínica: Hospital [GEOGRAPHIC…" at bounding box center [487, 295] width 281 height 139
click at [343, 231] on input "Ordem de chegada Consumidos: 1 / 5 Horário: 14:00 Clínica: Hospital [GEOGRAPHIC…" at bounding box center [340, 230] width 6 height 8
radio input "false"
radio input "true"
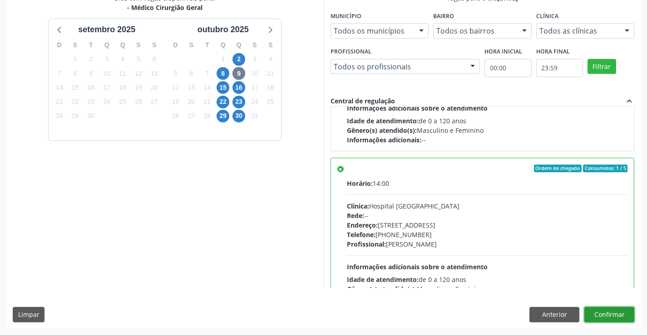
click at [603, 316] on button "Confirmar" at bounding box center [609, 314] width 50 height 15
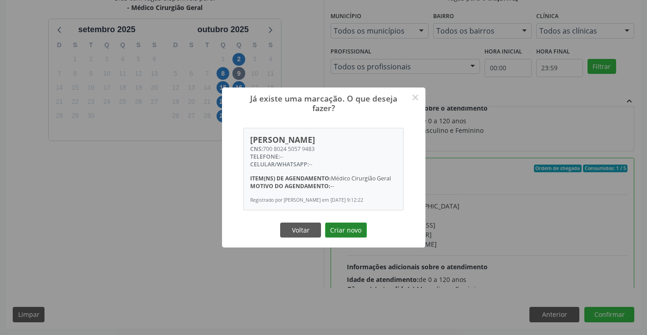
click at [343, 230] on button "Criar novo" at bounding box center [346, 230] width 42 height 15
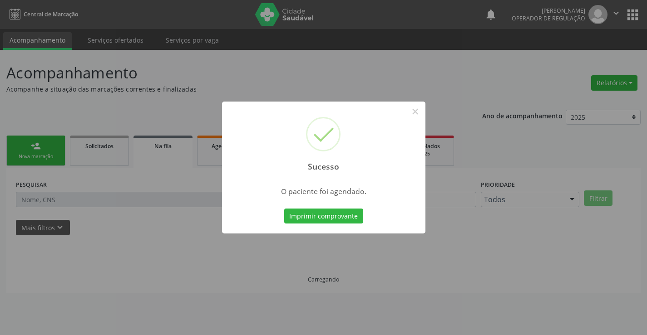
scroll to position [0, 0]
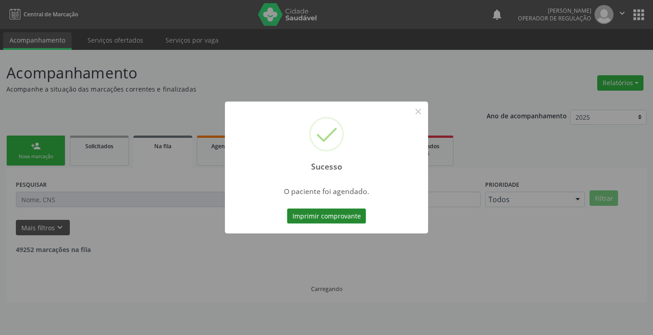
click at [340, 216] on button "Imprimir comprovante" at bounding box center [326, 216] width 79 height 15
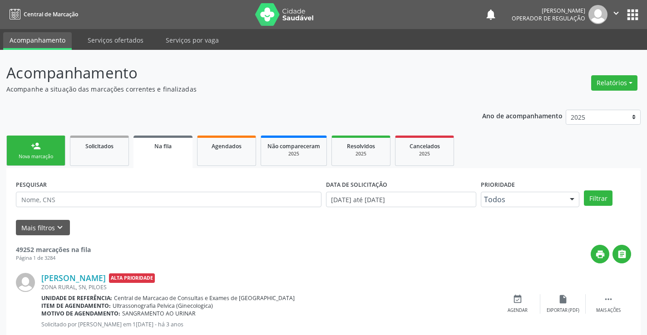
click at [41, 153] on div "Nova marcação" at bounding box center [35, 156] width 45 height 7
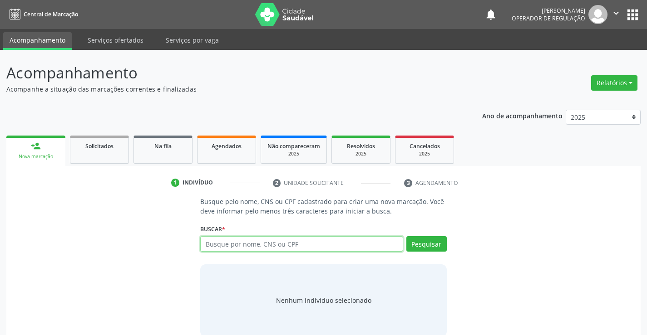
click at [249, 245] on input "text" at bounding box center [301, 243] width 202 height 15
type input "703201625851496"
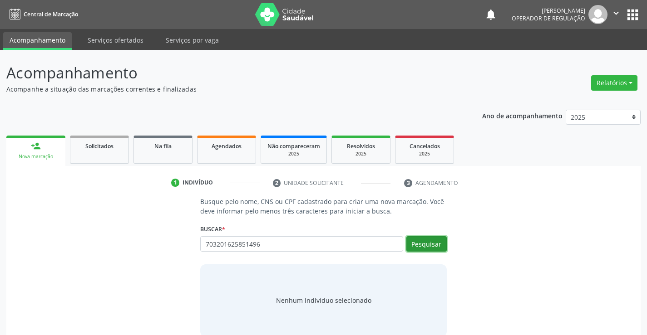
click at [427, 245] on button "Pesquisar" at bounding box center [426, 243] width 40 height 15
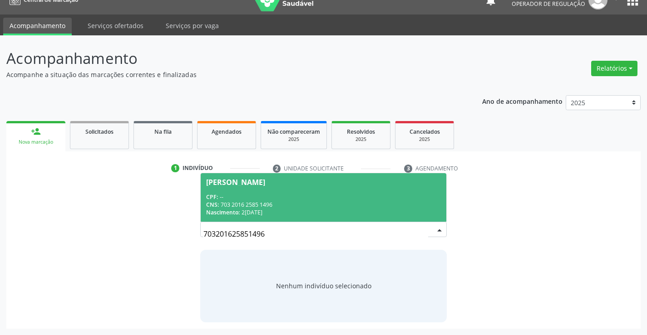
click at [253, 202] on div "CNS: 703 2016 2585 1496" at bounding box center [323, 205] width 234 height 8
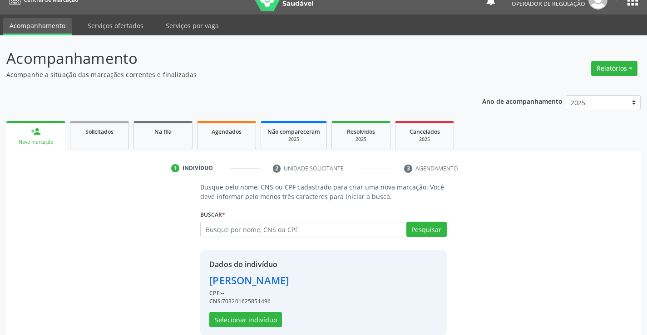
scroll to position [29, 0]
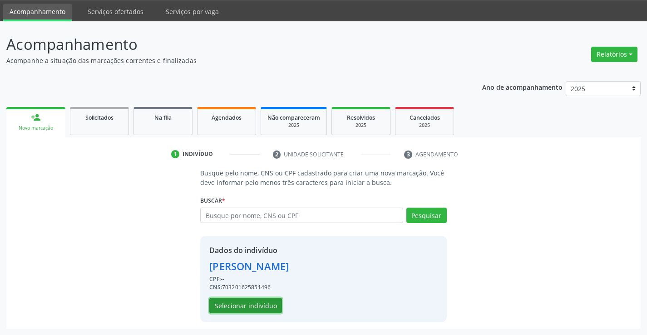
click at [238, 306] on button "Selecionar indivíduo" at bounding box center [245, 305] width 73 height 15
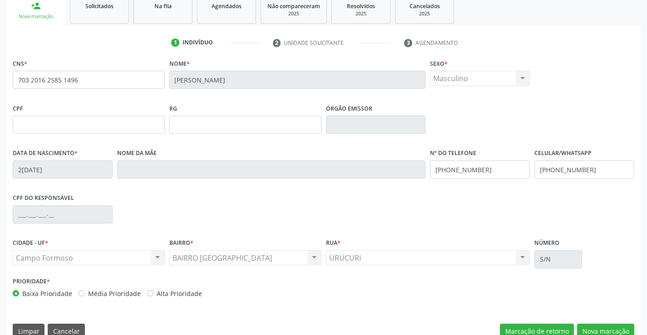
scroll to position [157, 0]
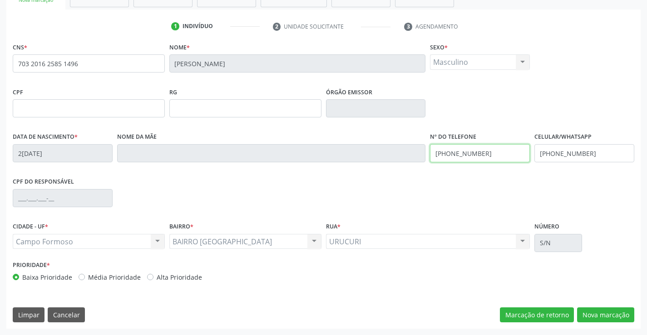
drag, startPoint x: 431, startPoint y: 152, endPoint x: 506, endPoint y: 152, distance: 74.9
click at [506, 152] on input "[PHONE_NUMBER]" at bounding box center [480, 153] width 100 height 18
type input "[PHONE_NUMBER]"
drag, startPoint x: 542, startPoint y: 156, endPoint x: 601, endPoint y: 155, distance: 59.4
click at [601, 155] on input "[PHONE_NUMBER]" at bounding box center [584, 153] width 100 height 18
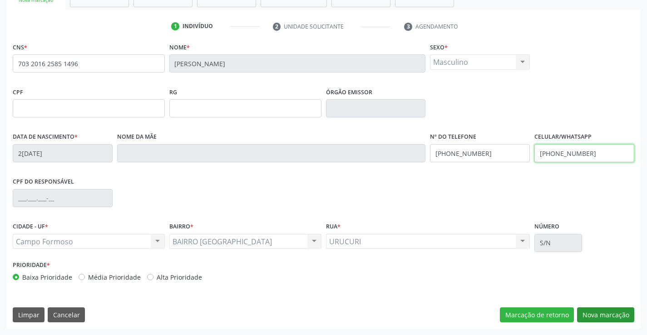
type input "[PHONE_NUMBER]"
click at [598, 314] on button "Nova marcação" at bounding box center [605, 315] width 57 height 15
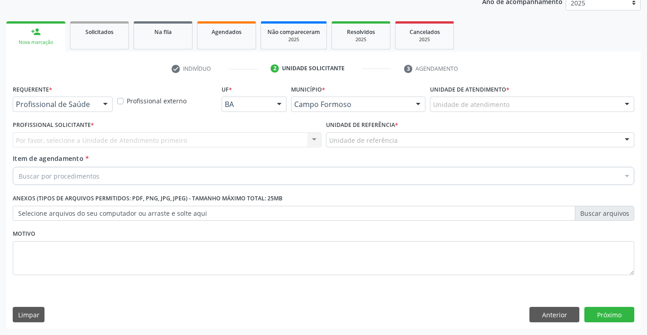
scroll to position [114, 0]
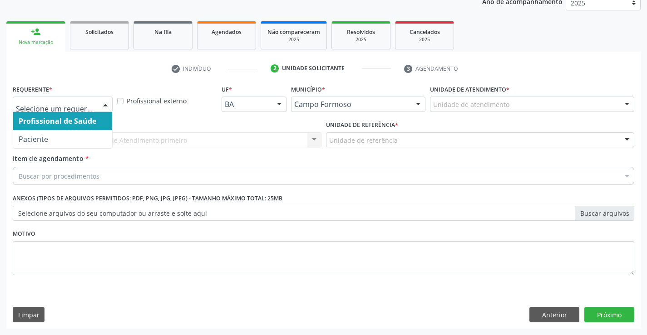
click at [103, 103] on div at bounding box center [105, 104] width 14 height 15
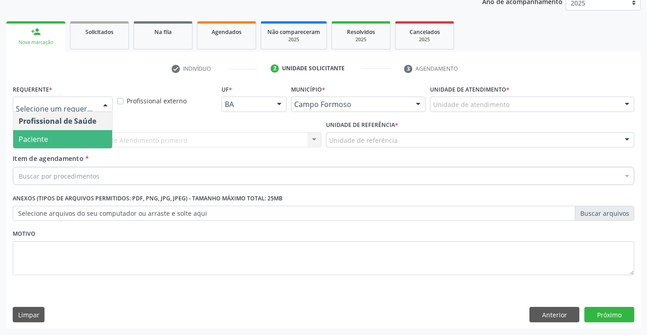
click at [55, 138] on span "Paciente" at bounding box center [62, 139] width 99 height 18
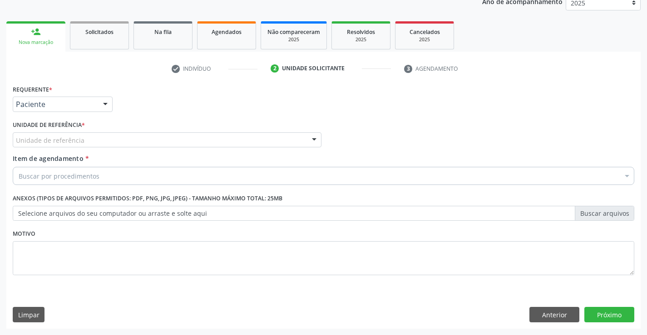
click at [314, 139] on div at bounding box center [314, 140] width 14 height 15
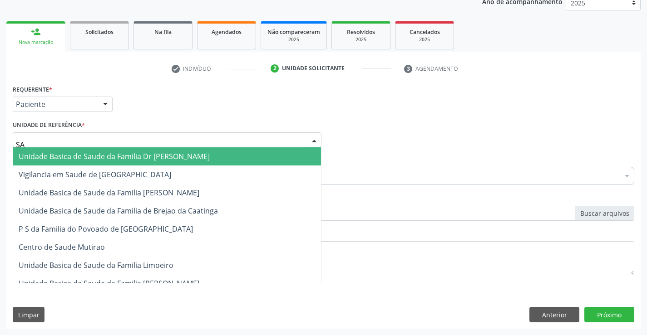
type input "SAO"
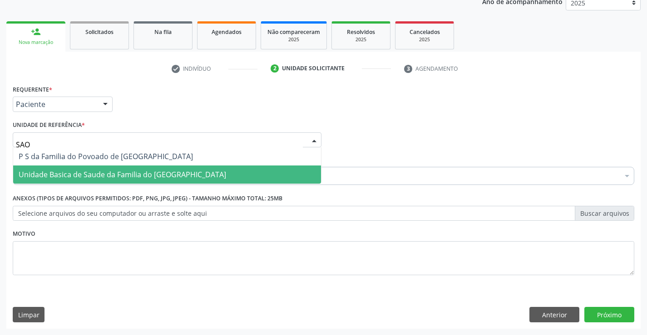
click at [149, 172] on span "Unidade Basica de Saude da Familia do [GEOGRAPHIC_DATA]" at bounding box center [122, 175] width 207 height 10
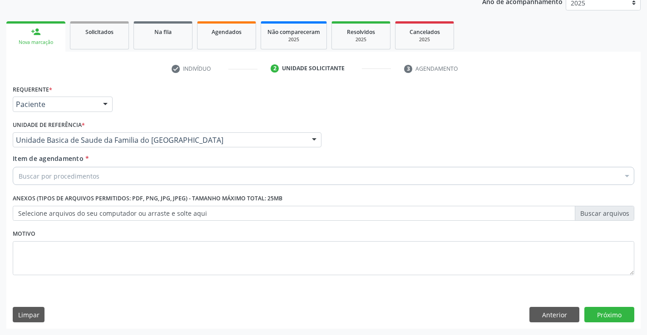
click at [104, 172] on div "Buscar por procedimentos" at bounding box center [323, 176] width 621 height 18
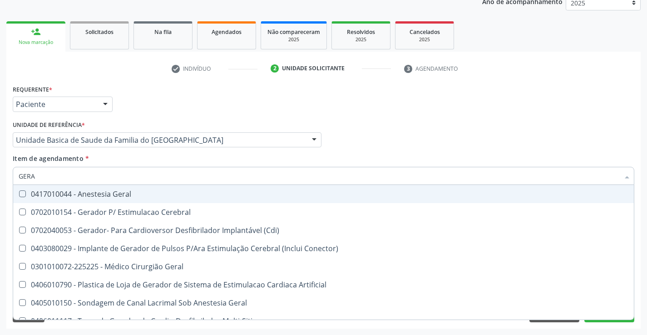
type input "GERAL"
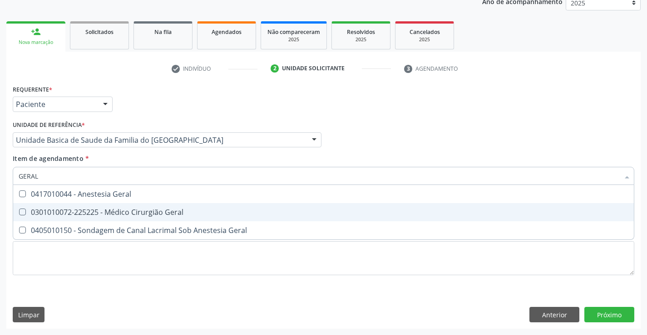
click at [128, 216] on div "0301010072-225225 - Médico Cirurgião Geral" at bounding box center [323, 212] width 609 height 7
checkbox Geral "true"
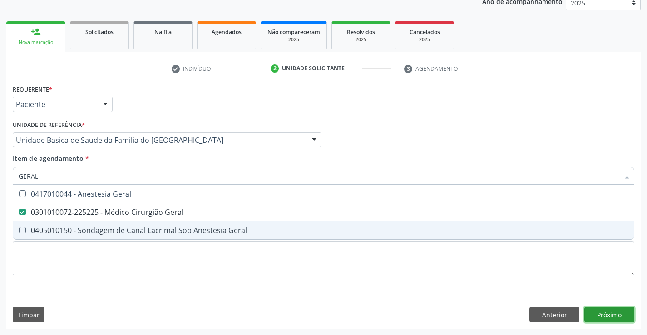
click at [598, 312] on div "Requerente * Paciente Profissional de Saúde Paciente Nenhum resultado encontrad…" at bounding box center [323, 206] width 634 height 246
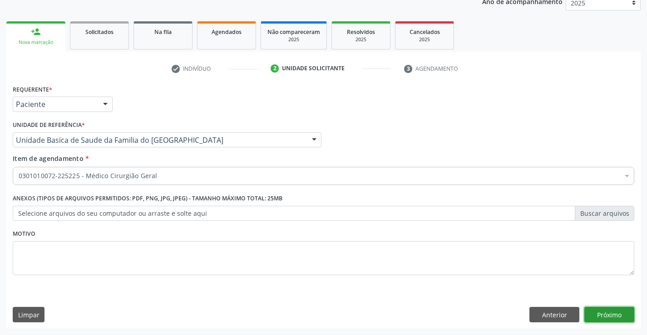
click at [619, 316] on button "Próximo" at bounding box center [609, 314] width 50 height 15
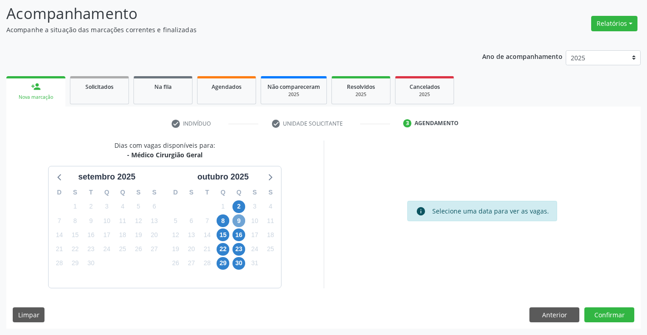
click at [238, 220] on span "9" at bounding box center [238, 221] width 13 height 13
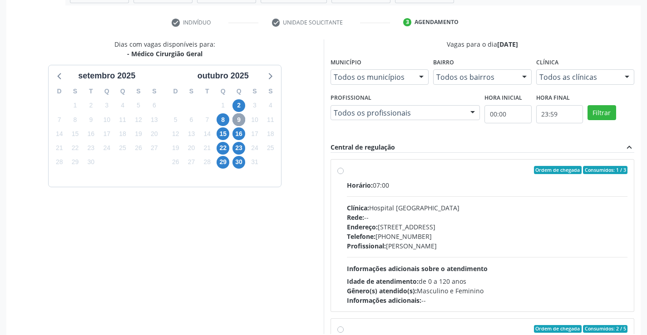
scroll to position [207, 0]
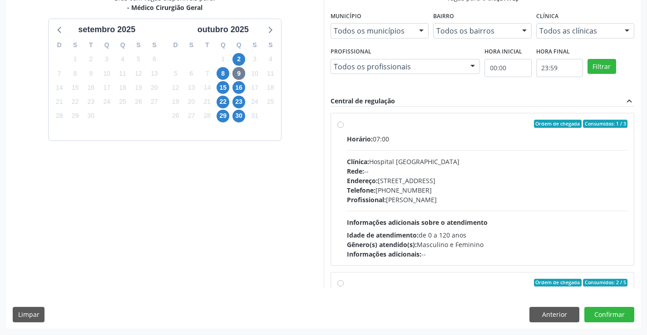
click at [347, 124] on label "Ordem de chegada Consumidos: 1 / 3 Horário: 07:00 Clínica: Hospital [GEOGRAPHIC…" at bounding box center [487, 189] width 281 height 139
click at [339, 124] on input "Ordem de chegada Consumidos: 1 / 3 Horário: 07:00 Clínica: Hospital [GEOGRAPHIC…" at bounding box center [340, 124] width 6 height 8
radio input "true"
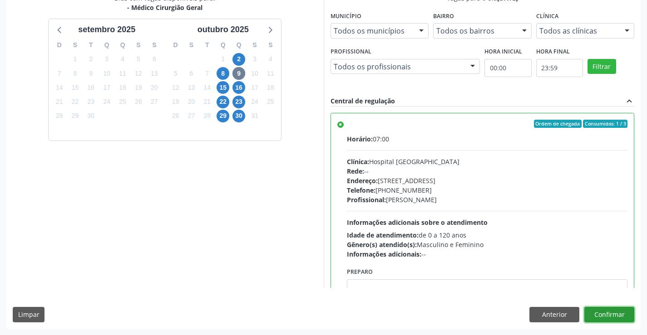
click at [600, 312] on button "Confirmar" at bounding box center [609, 314] width 50 height 15
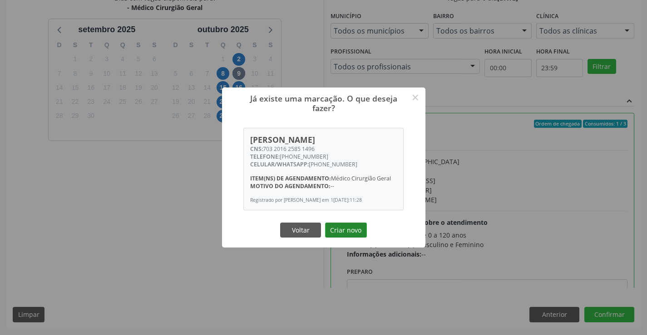
click at [349, 234] on button "Criar novo" at bounding box center [346, 230] width 42 height 15
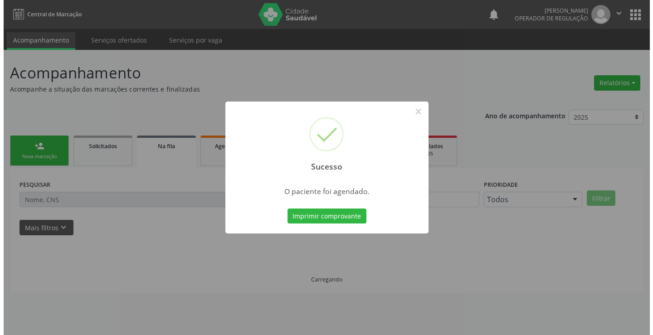
scroll to position [0, 0]
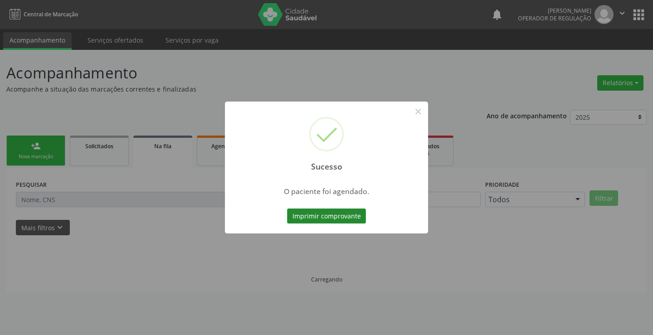
click at [335, 215] on button "Imprimir comprovante" at bounding box center [326, 216] width 79 height 15
